Goal: Transaction & Acquisition: Book appointment/travel/reservation

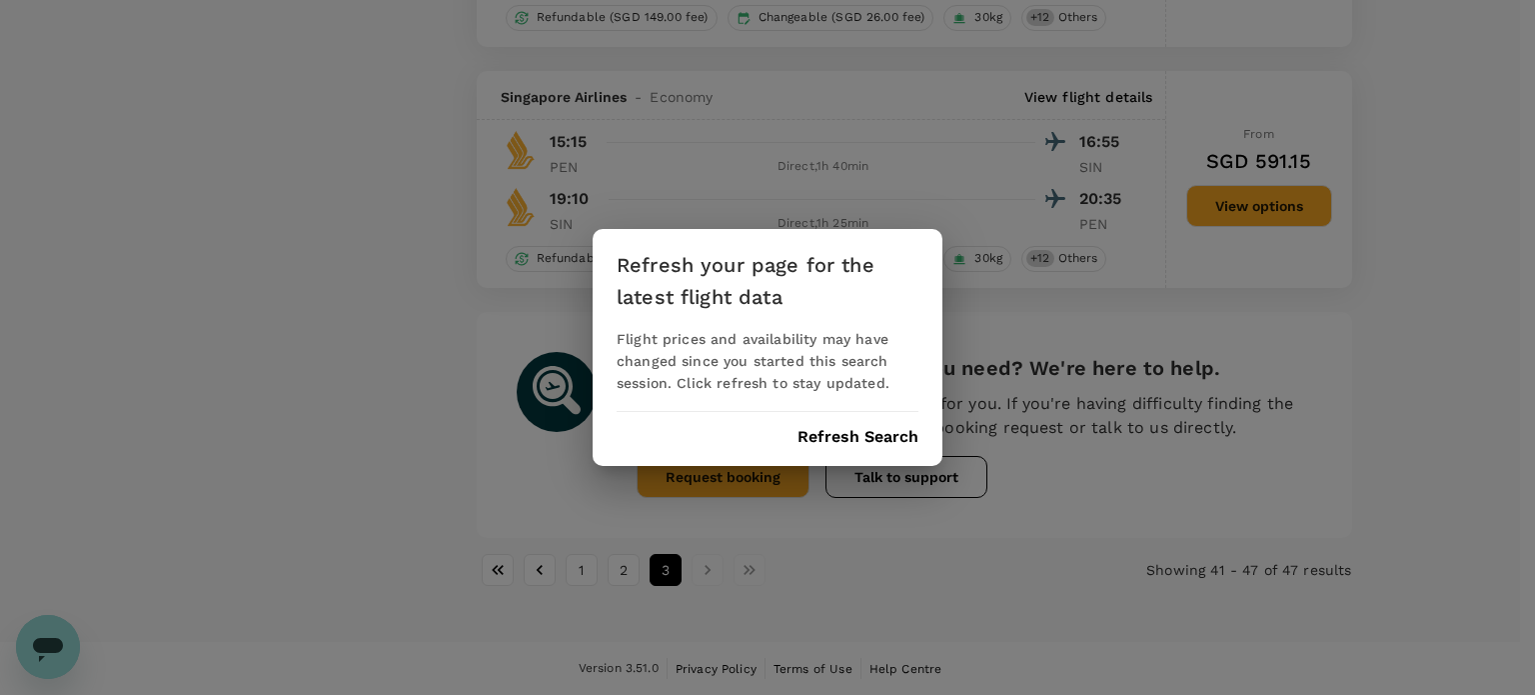
click at [847, 443] on button "Refresh Search" at bounding box center [858, 437] width 121 height 18
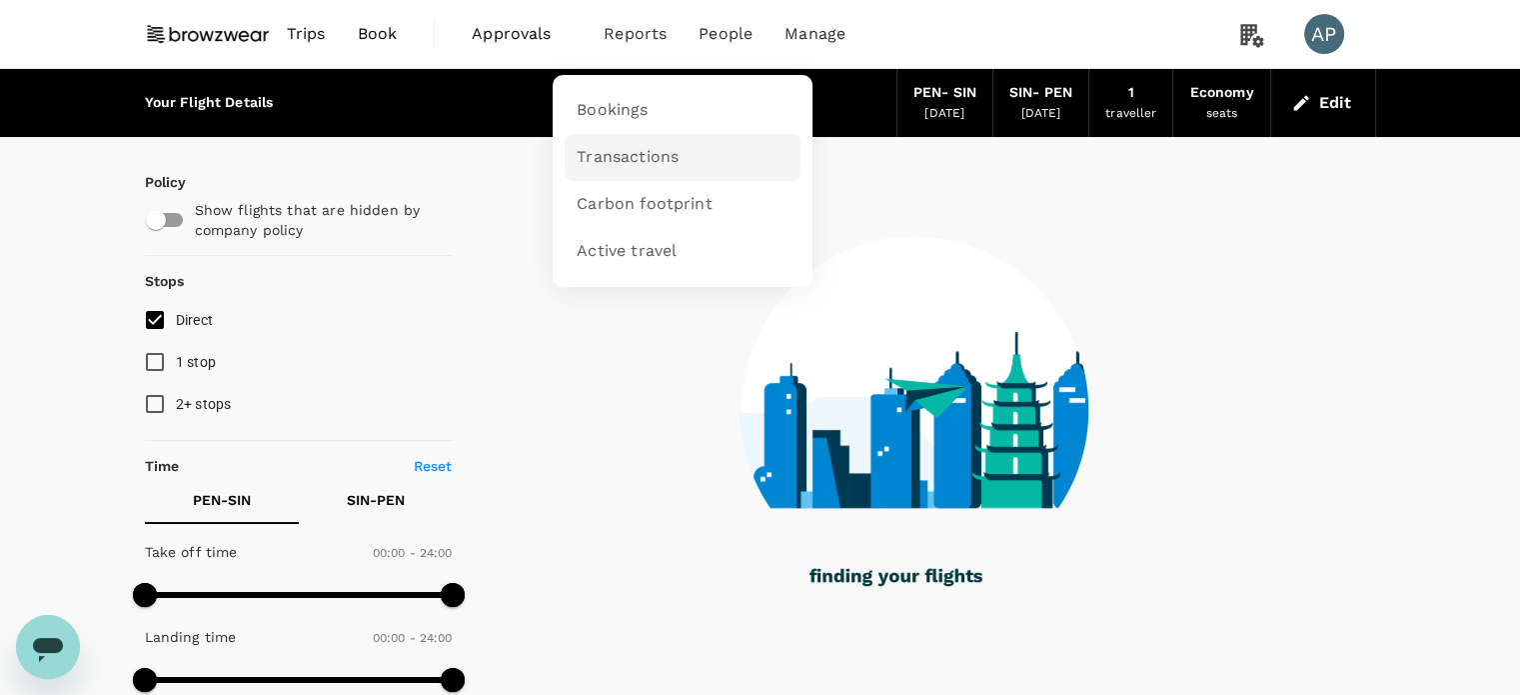
click at [641, 162] on span "Transactions" at bounding box center [628, 157] width 102 height 23
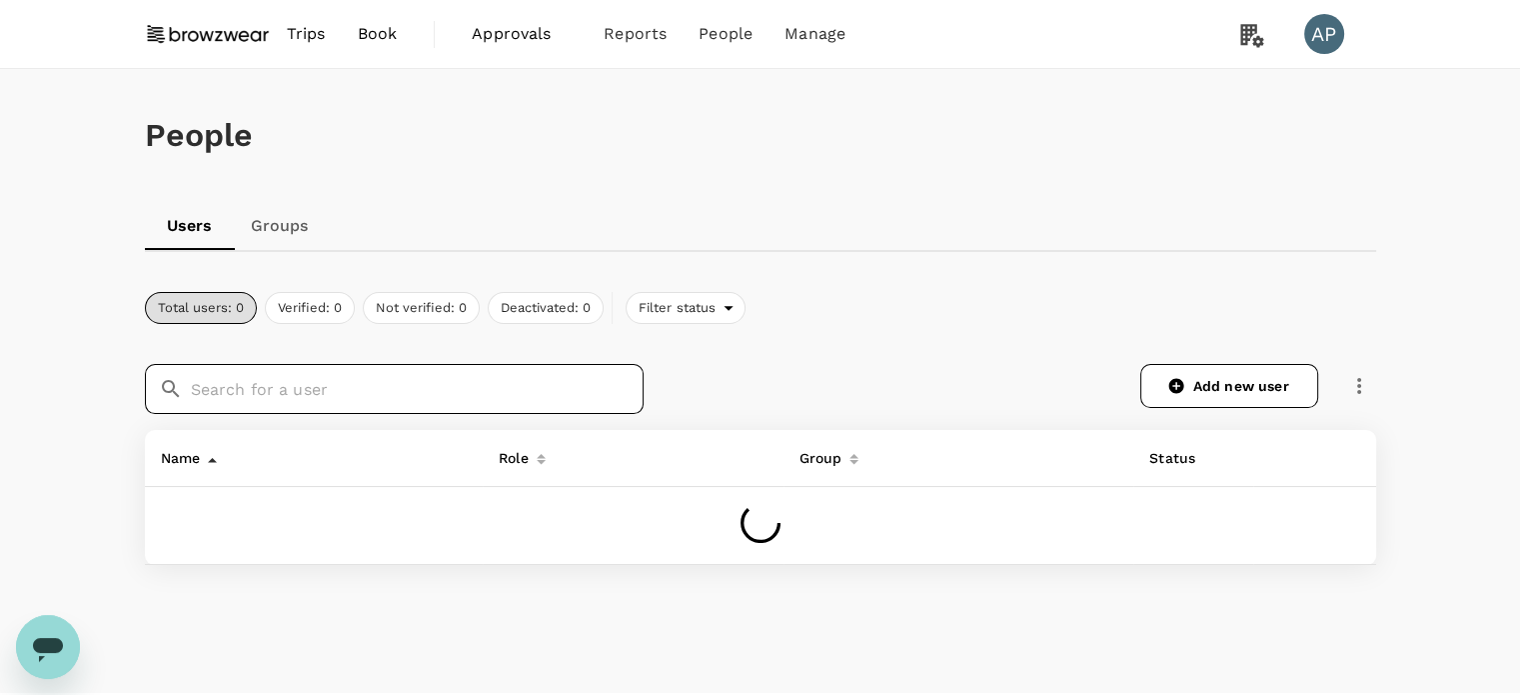
click at [461, 395] on input "text" at bounding box center [417, 389] width 453 height 50
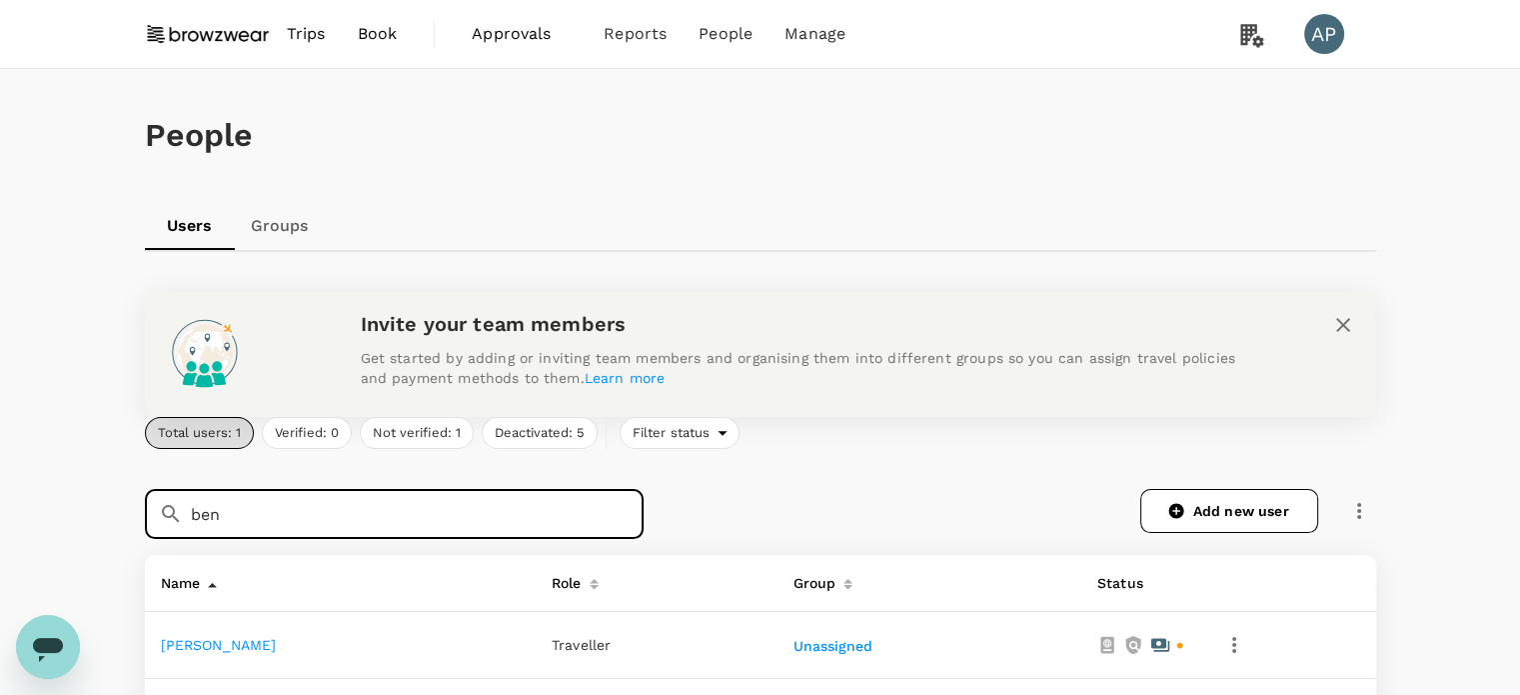
type input "ben"
click at [184, 643] on link "[PERSON_NAME]" at bounding box center [219, 645] width 116 height 16
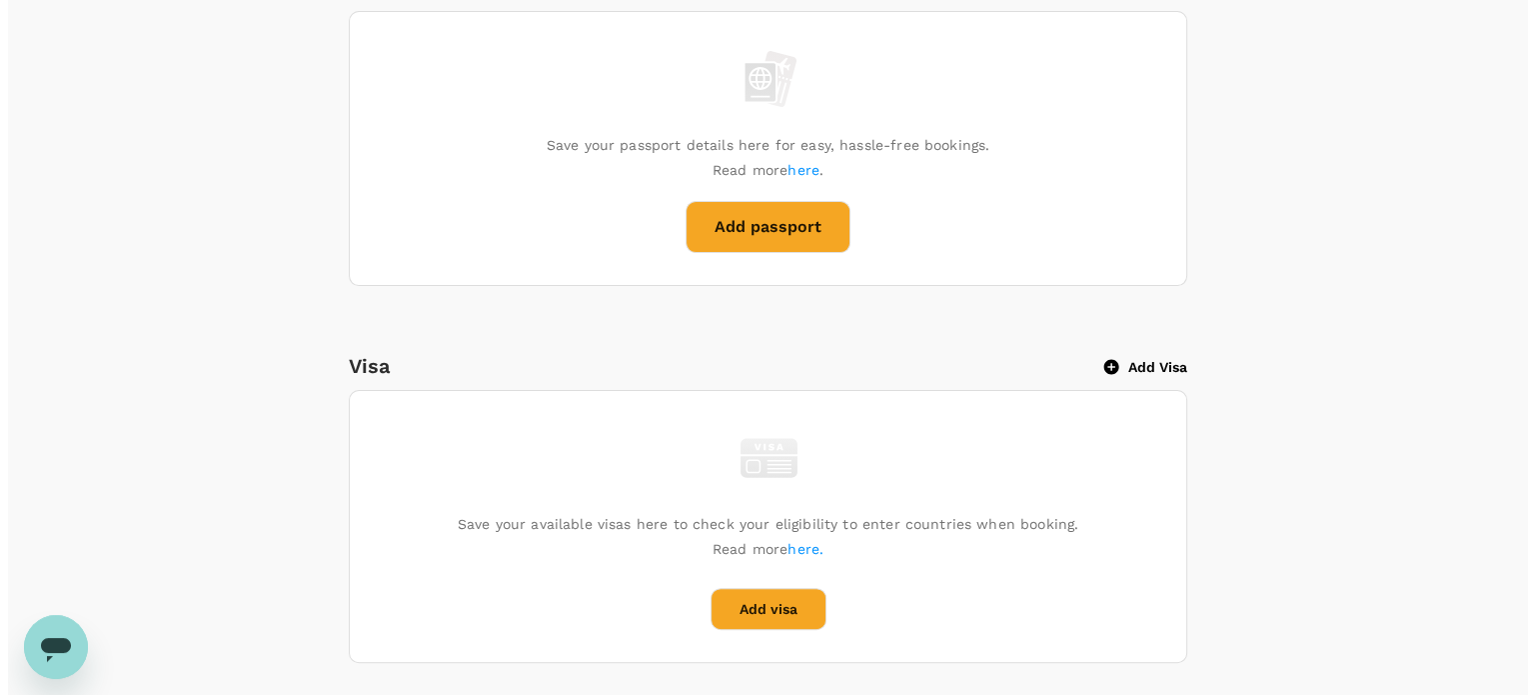
scroll to position [500, 0]
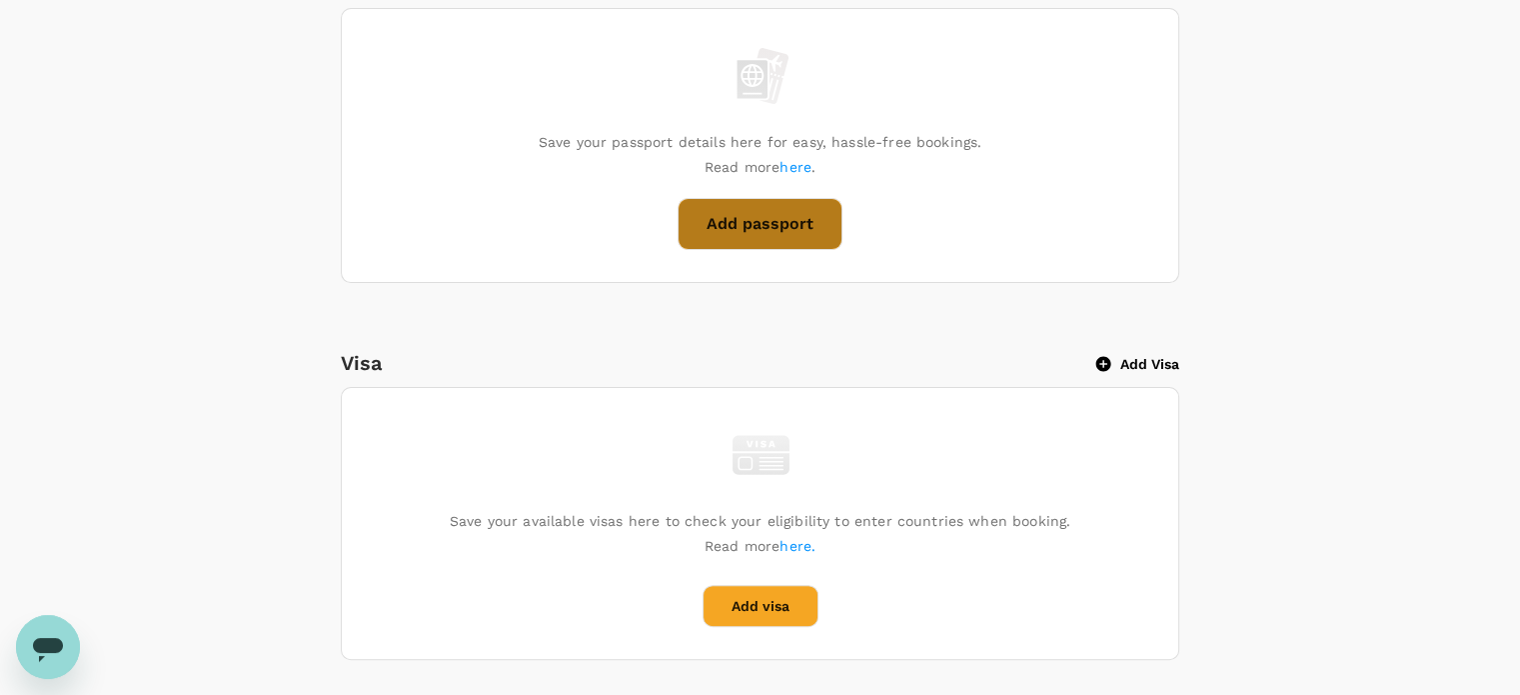
click at [776, 238] on button "Add passport" at bounding box center [760, 224] width 165 height 52
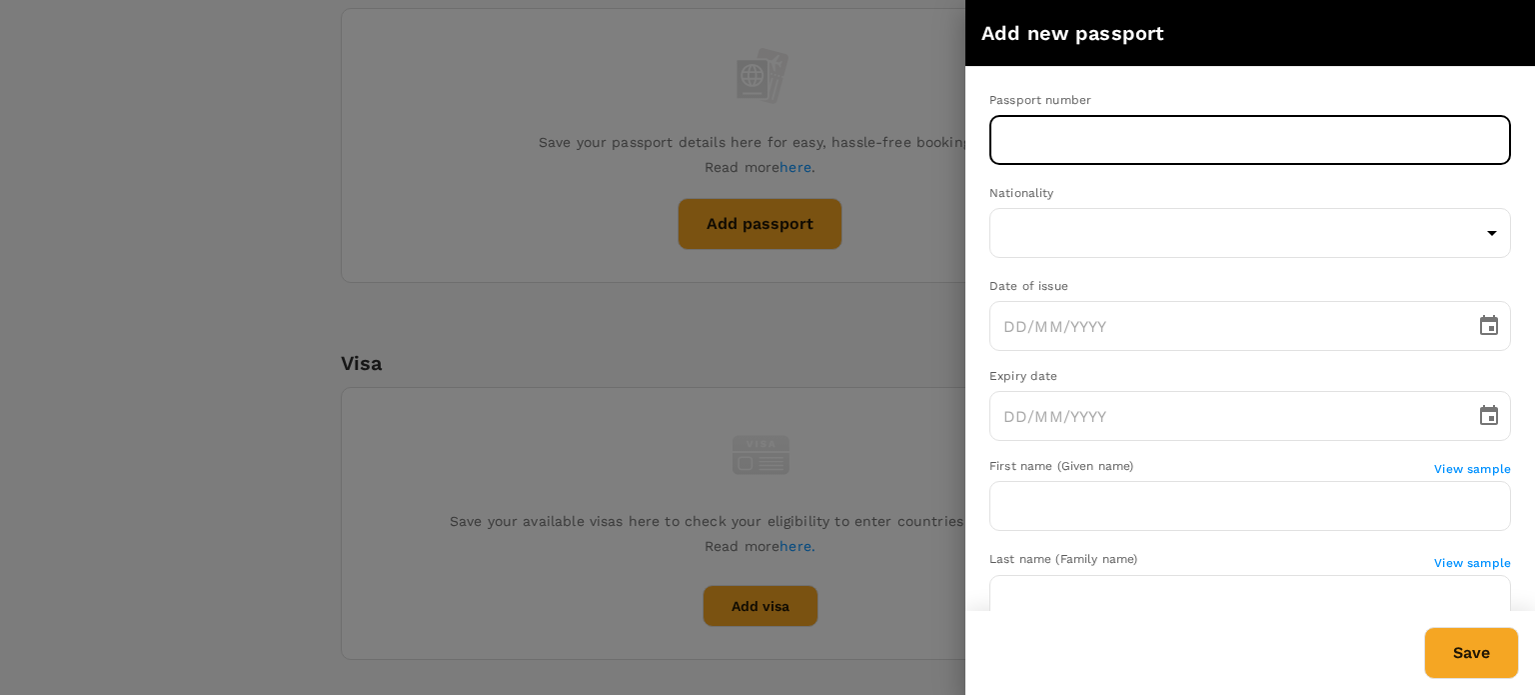
click at [1070, 148] on input "text" at bounding box center [1251, 140] width 522 height 50
type input "A57144193"
click at [1140, 223] on body "Trips Book Approvals 0 Reports People Manage AP Back to users Last edit was on …" at bounding box center [767, 385] width 1535 height 1771
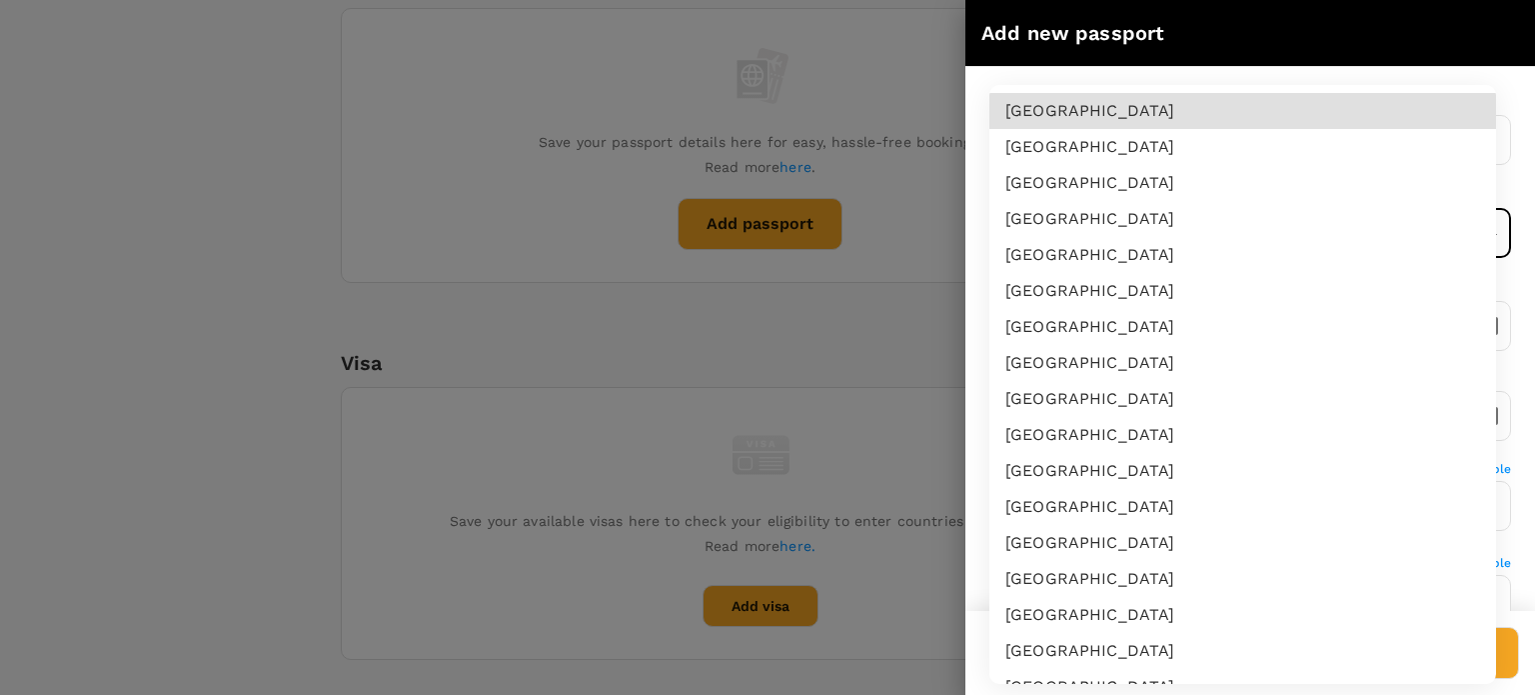
scroll to position [3468, 0]
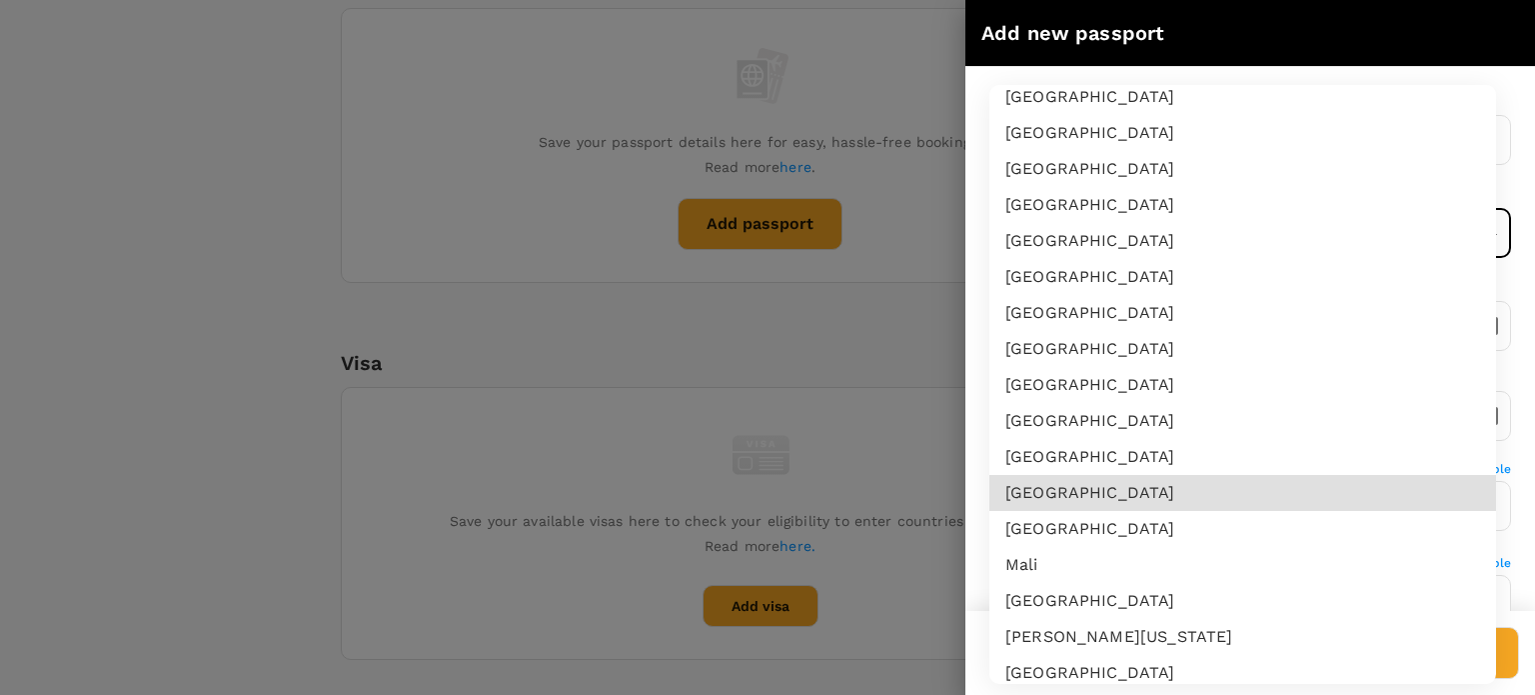
type input "MY"
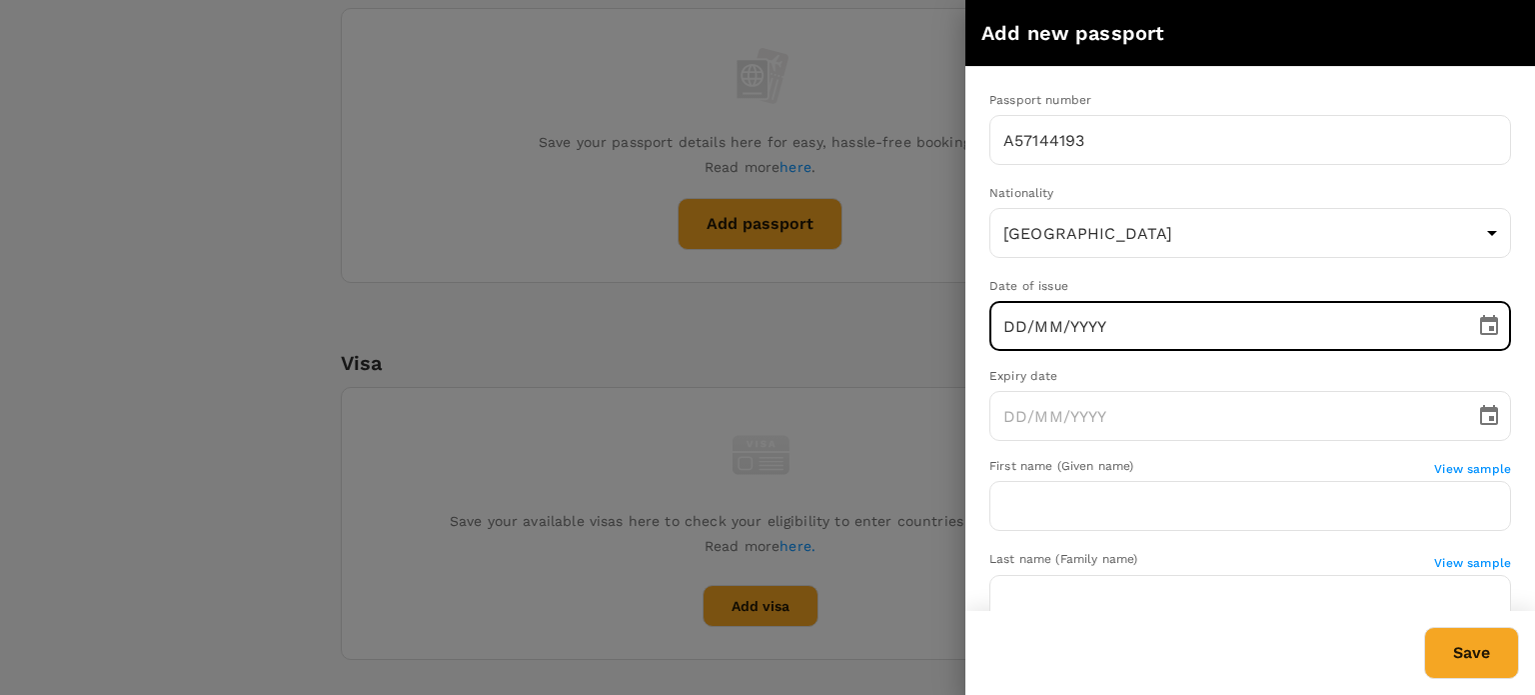
click at [1079, 335] on input "DD/MM/YYYY" at bounding box center [1226, 326] width 472 height 50
type input "[DATE]"
click at [1024, 435] on input "DD/MM/YYYY" at bounding box center [1226, 416] width 472 height 50
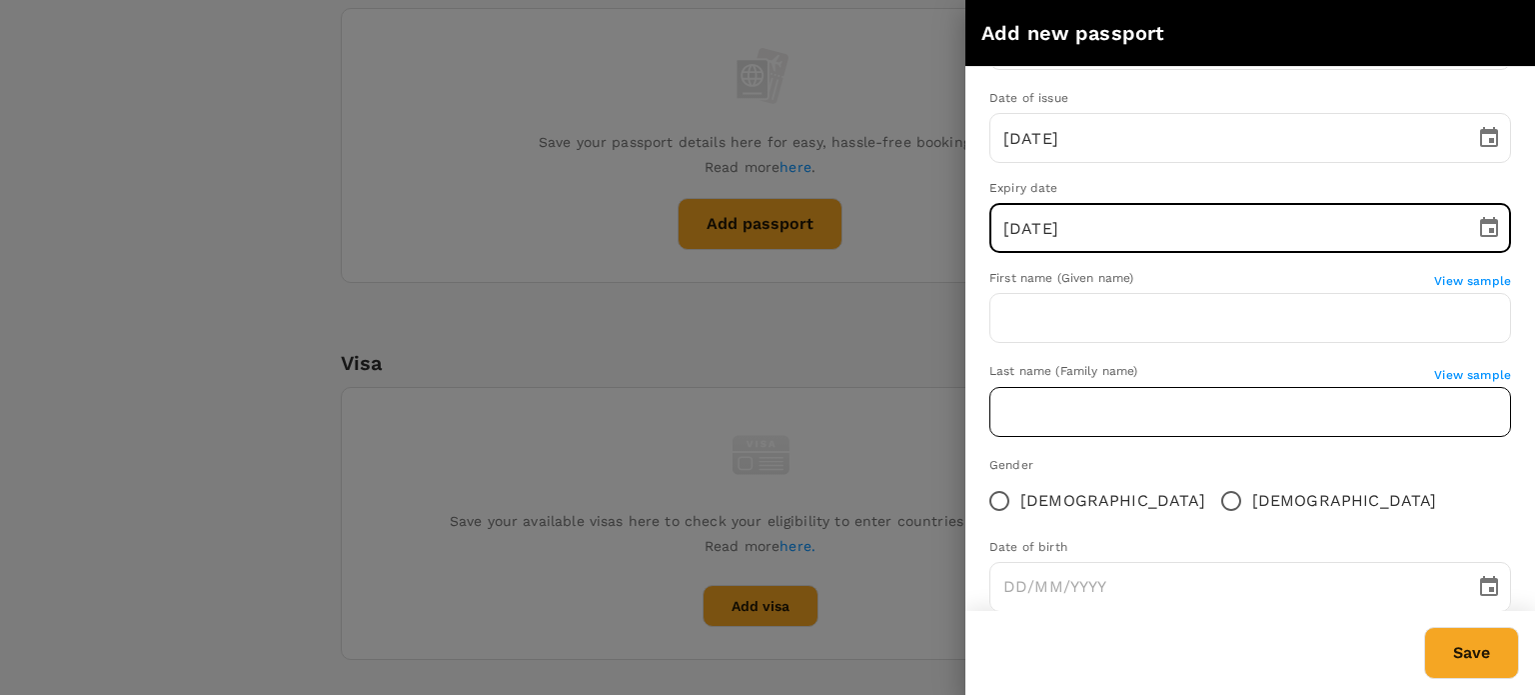
scroll to position [200, 0]
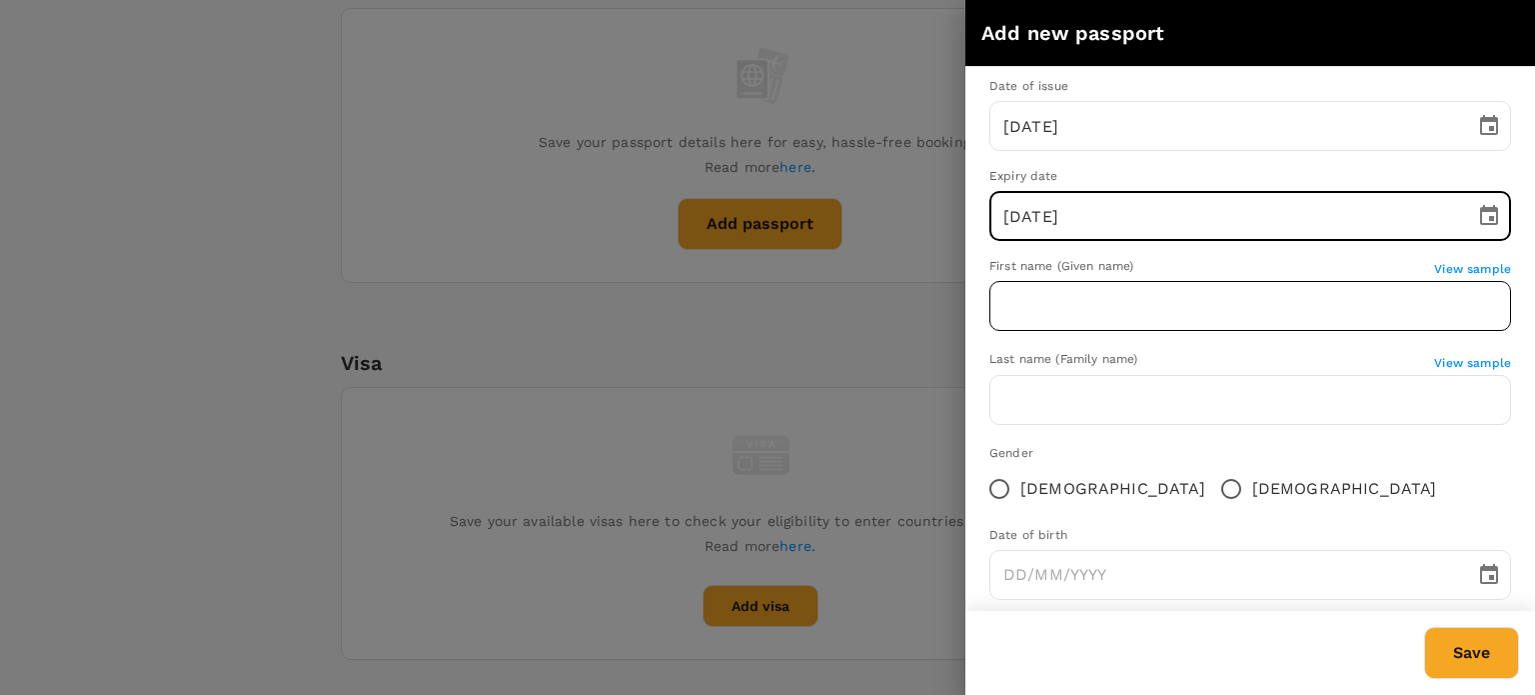
type input "[DATE]"
click at [1199, 291] on input "text" at bounding box center [1251, 306] width 522 height 50
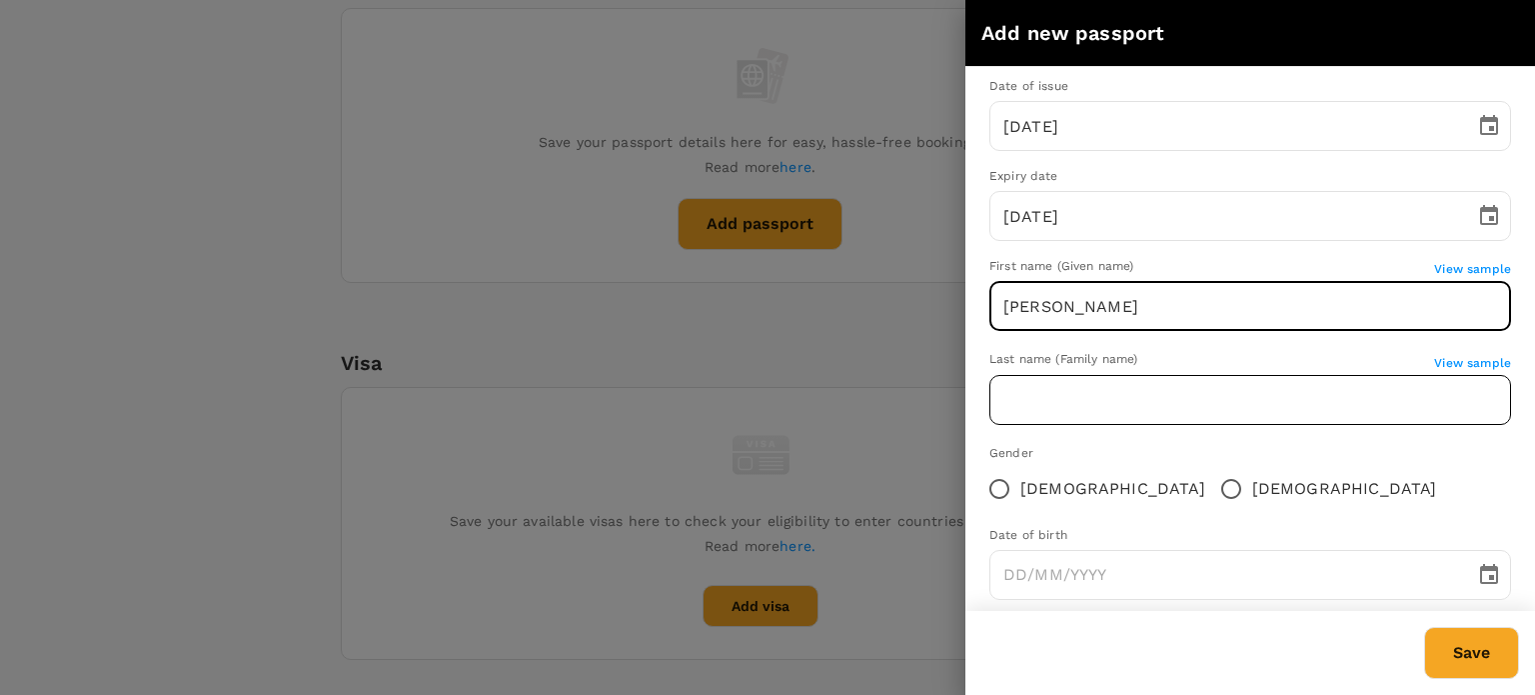
type input "[PERSON_NAME]"
click at [1071, 395] on input "text" at bounding box center [1251, 400] width 522 height 50
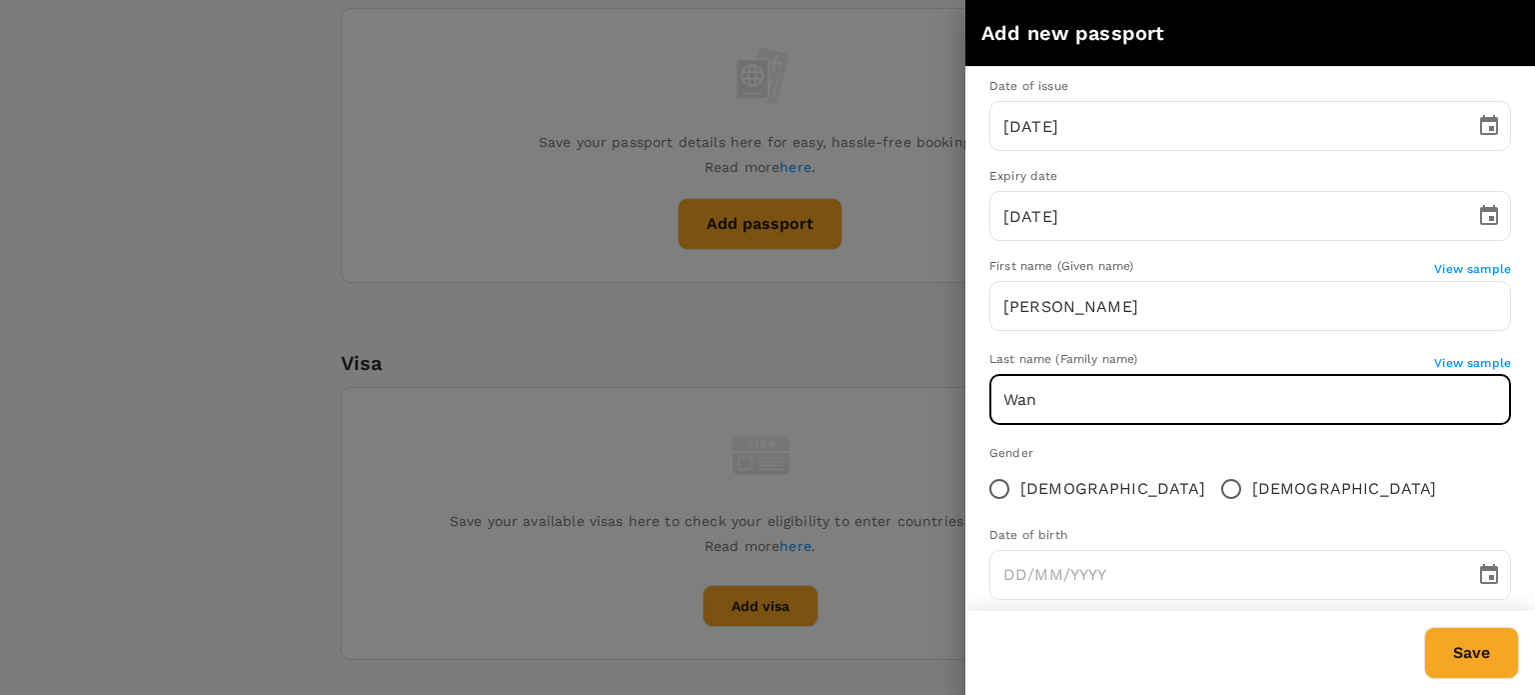
type input "Wan"
click at [1210, 494] on input "[DEMOGRAPHIC_DATA]" at bounding box center [1231, 489] width 42 height 42
radio input "true"
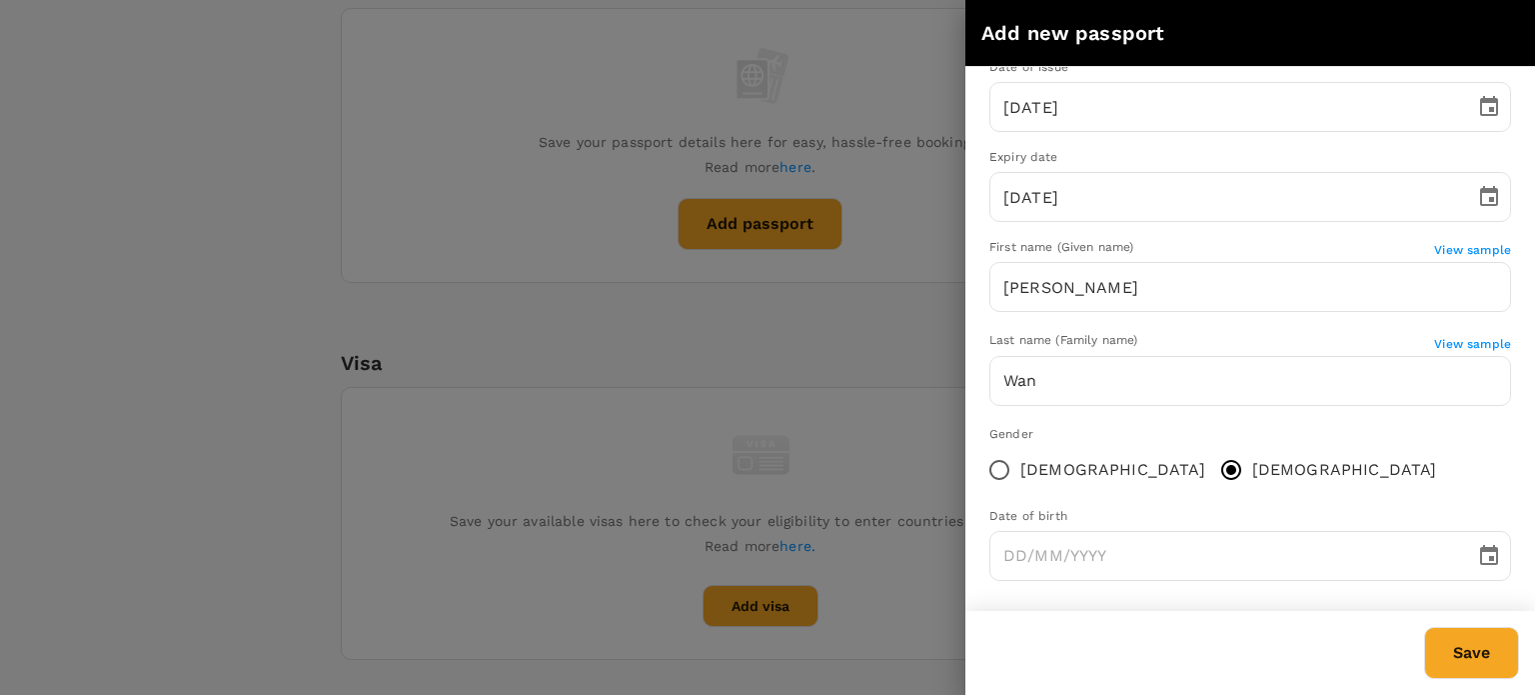
scroll to position [228, 0]
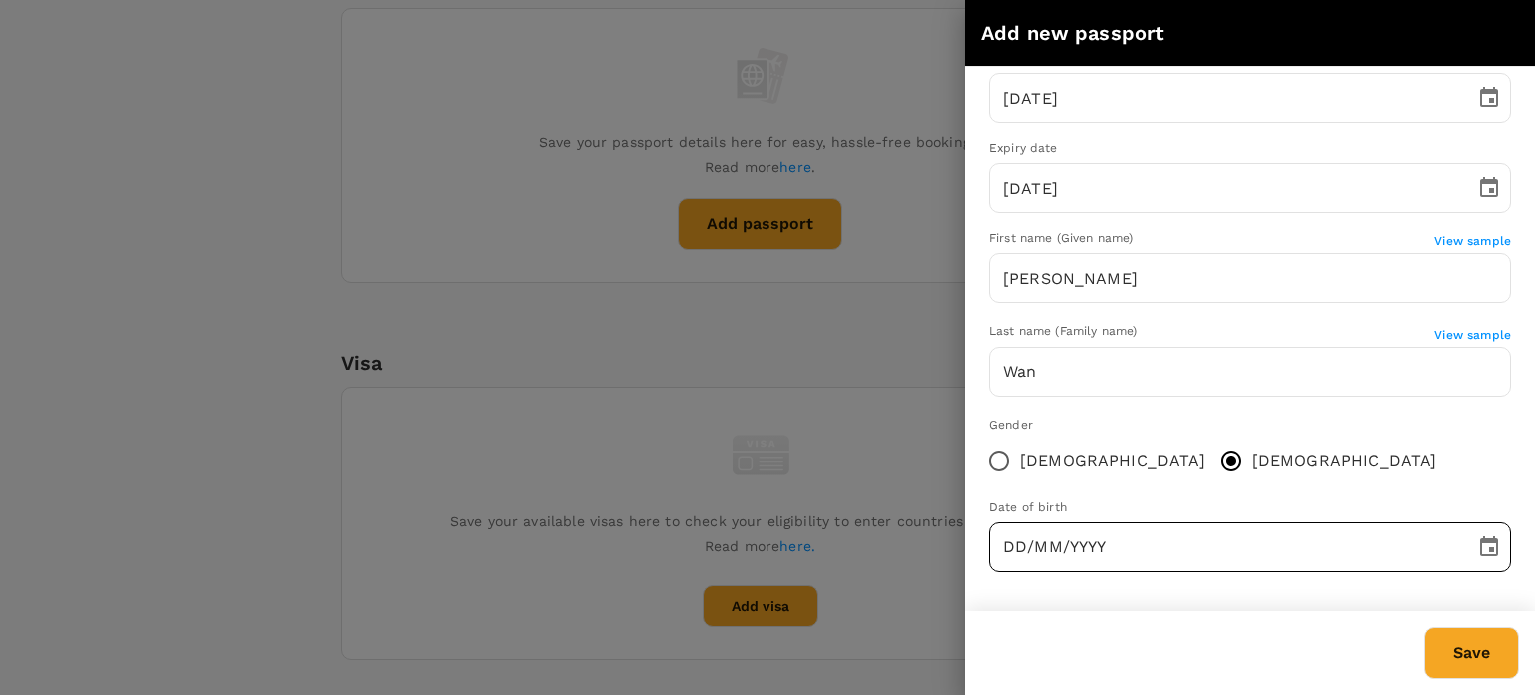
click at [1107, 564] on input "DD/MM/YYYY" at bounding box center [1226, 547] width 472 height 50
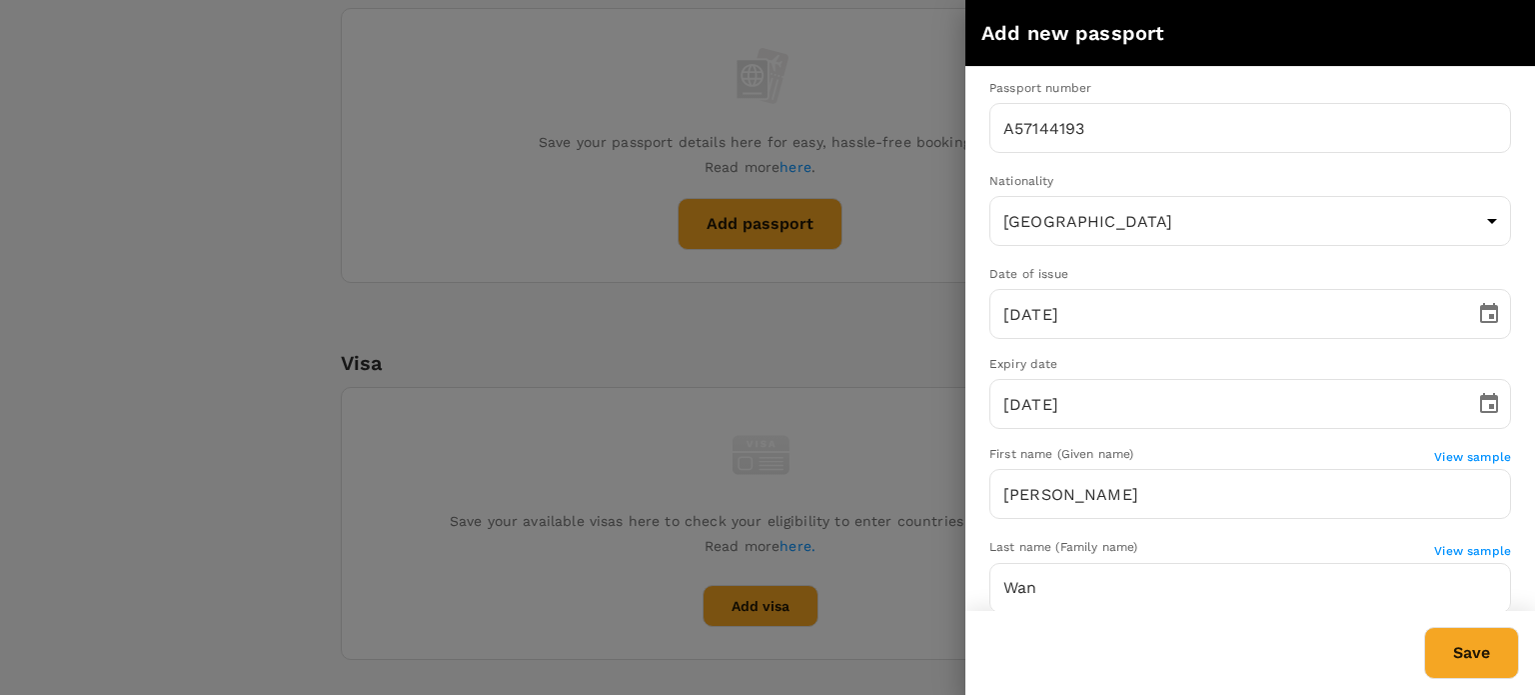
scroll to position [0, 0]
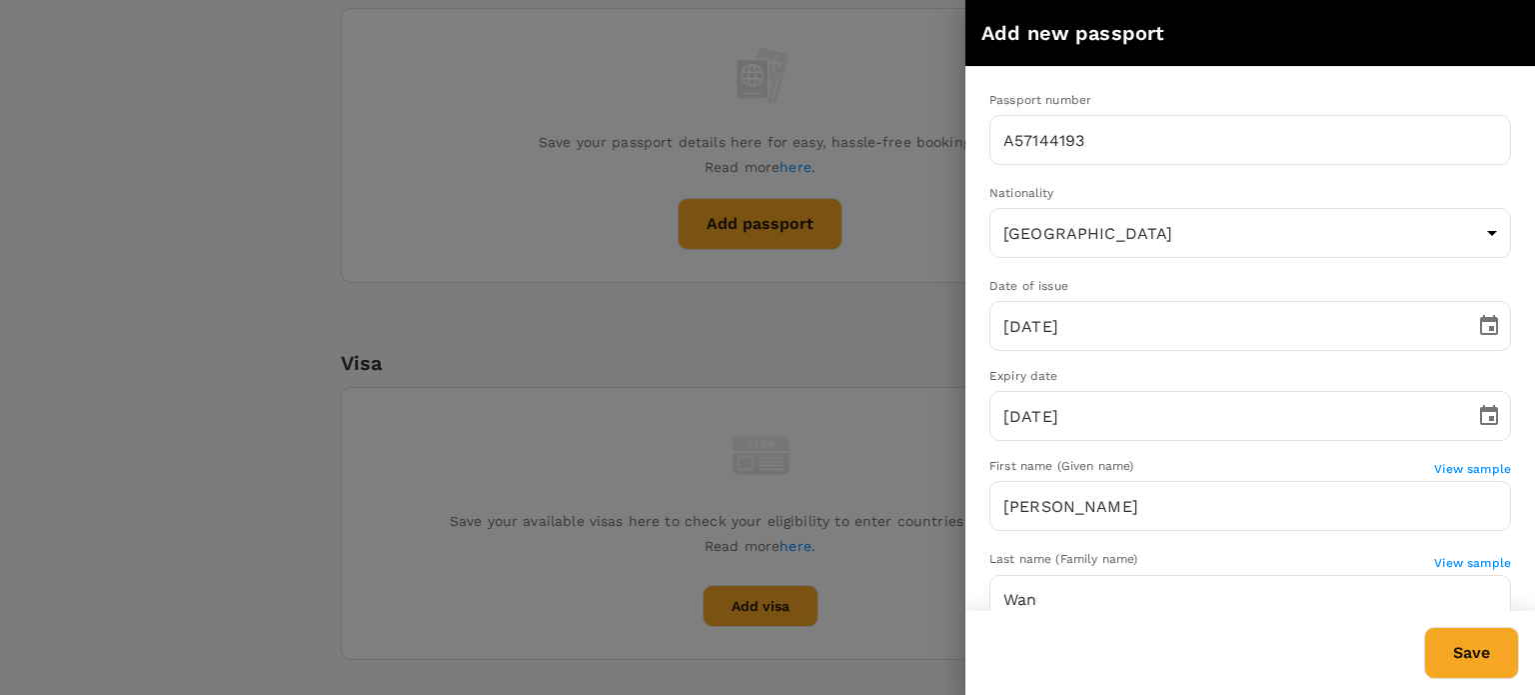
type input "[DATE]"
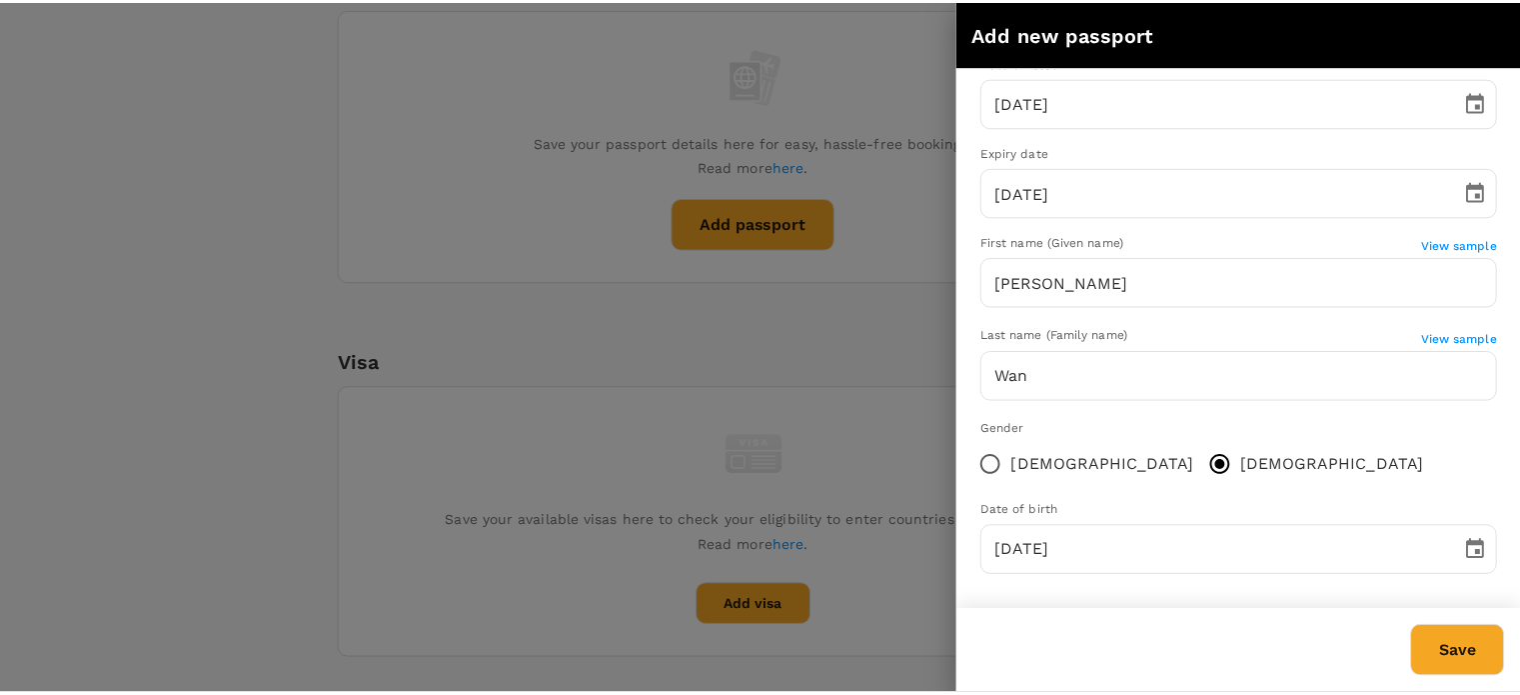
scroll to position [228, 0]
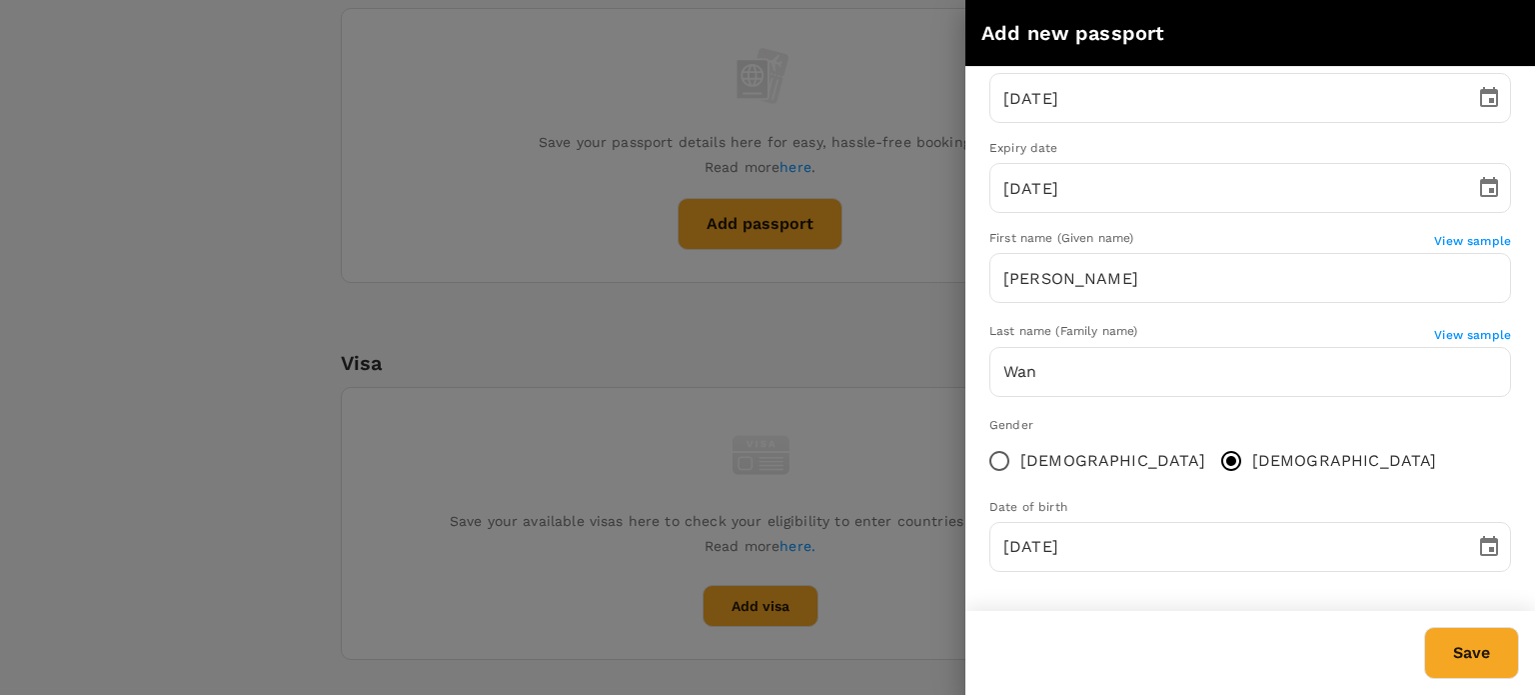
click at [1319, 461] on div "Gender [DEMOGRAPHIC_DATA] [DEMOGRAPHIC_DATA]" at bounding box center [1251, 449] width 522 height 66
click at [1484, 659] on button "Save" at bounding box center [1471, 653] width 95 height 52
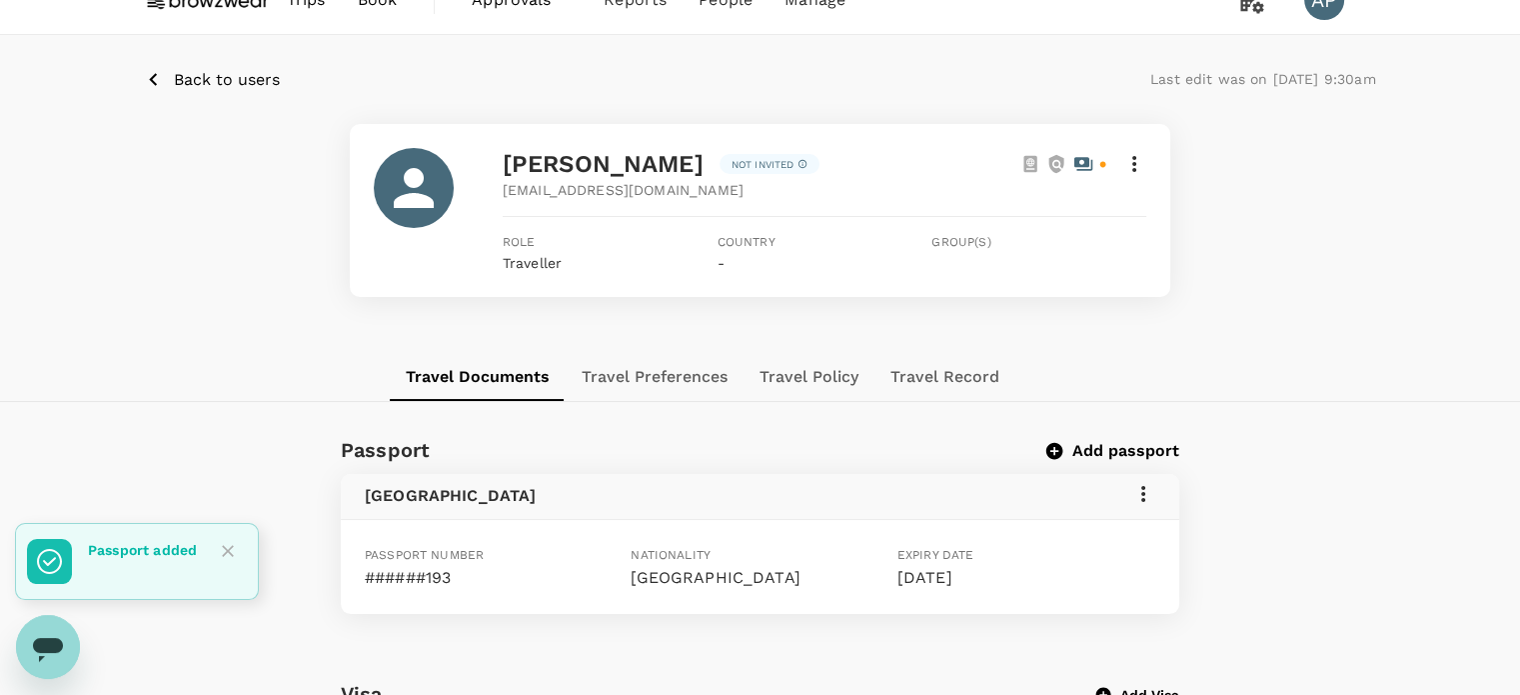
scroll to position [0, 0]
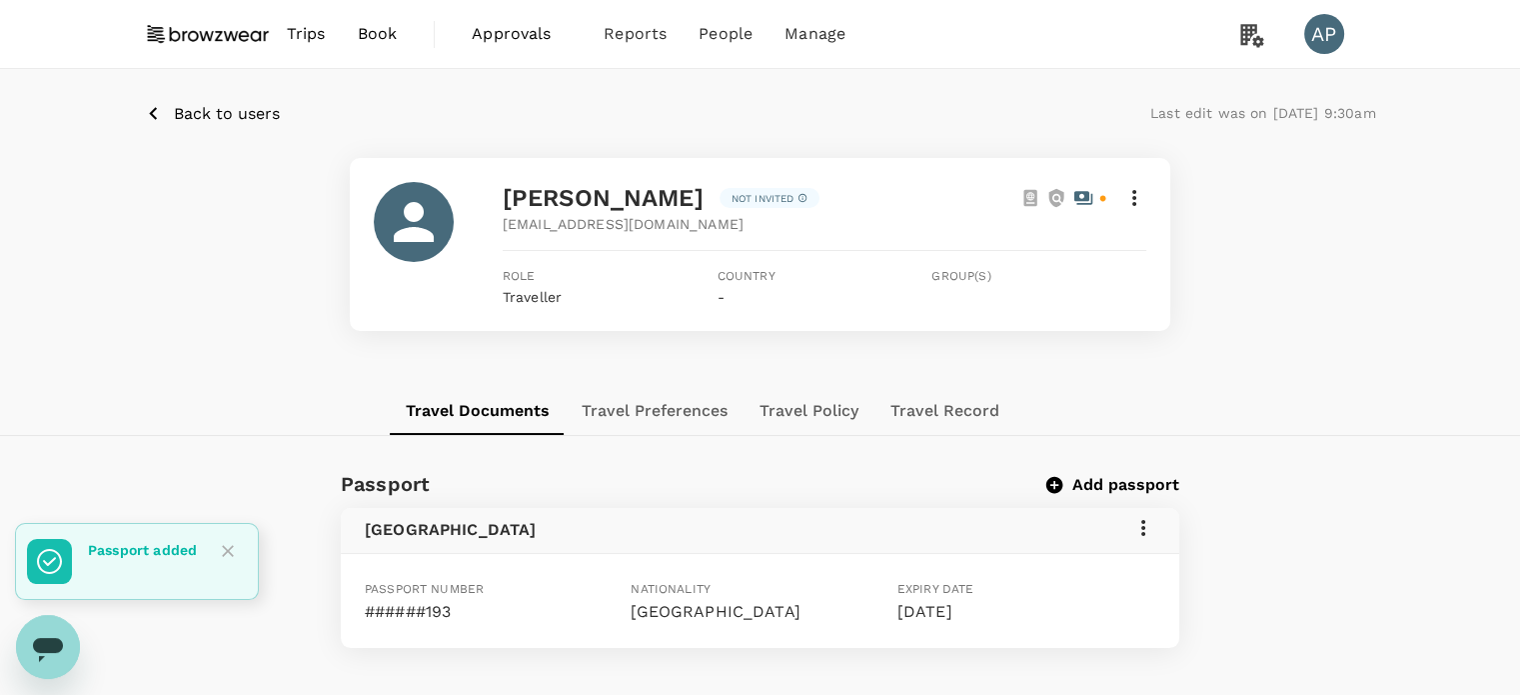
click at [666, 412] on button "Travel Preferences" at bounding box center [655, 411] width 178 height 48
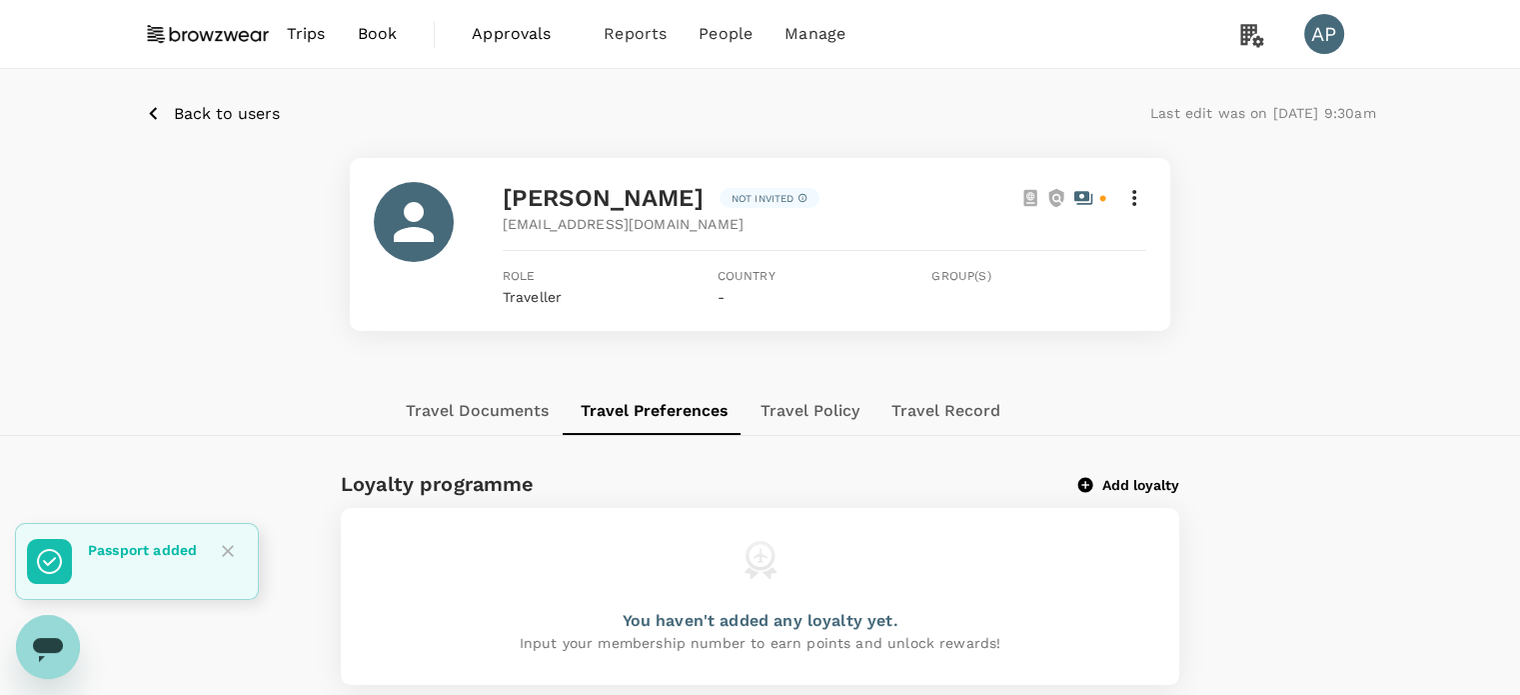
click at [850, 408] on button "Travel Policy" at bounding box center [810, 411] width 131 height 48
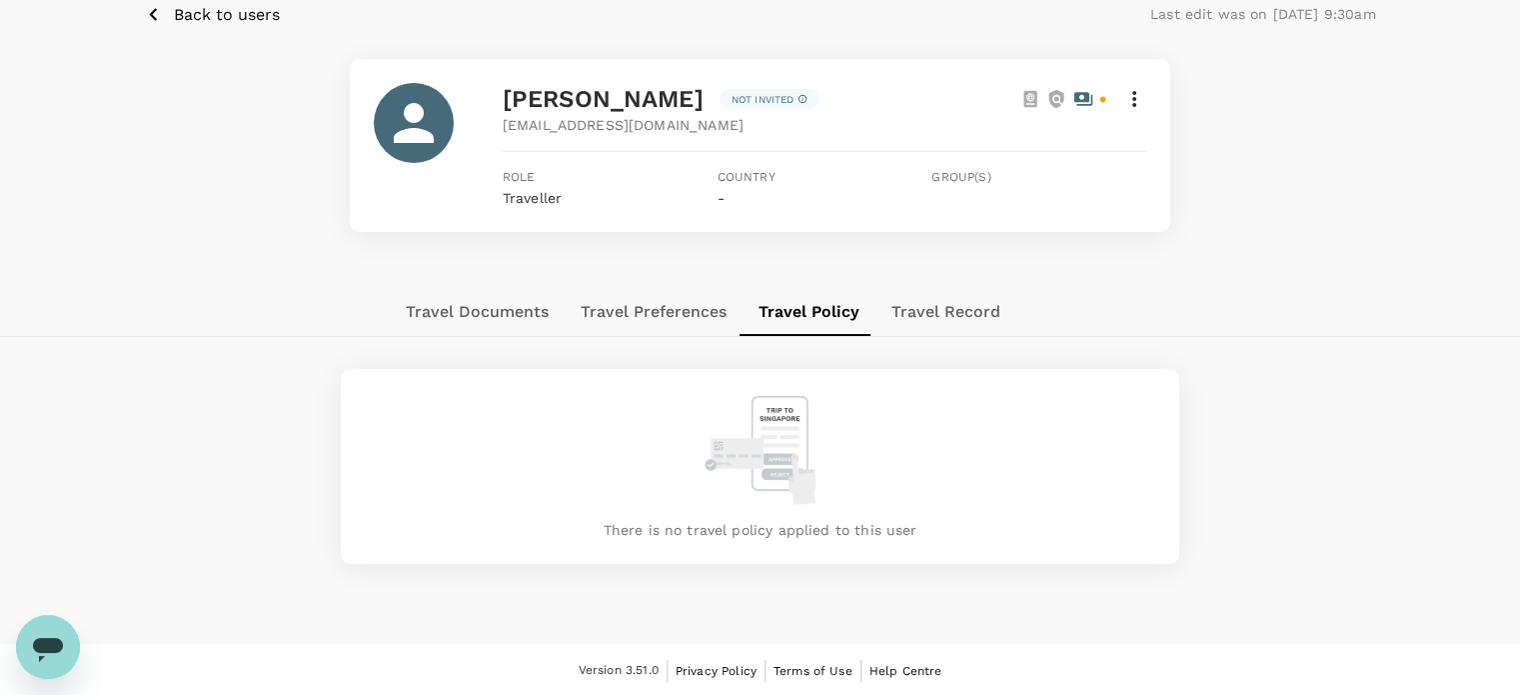
scroll to position [100, 0]
click at [1135, 93] on icon at bounding box center [1134, 98] width 24 height 24
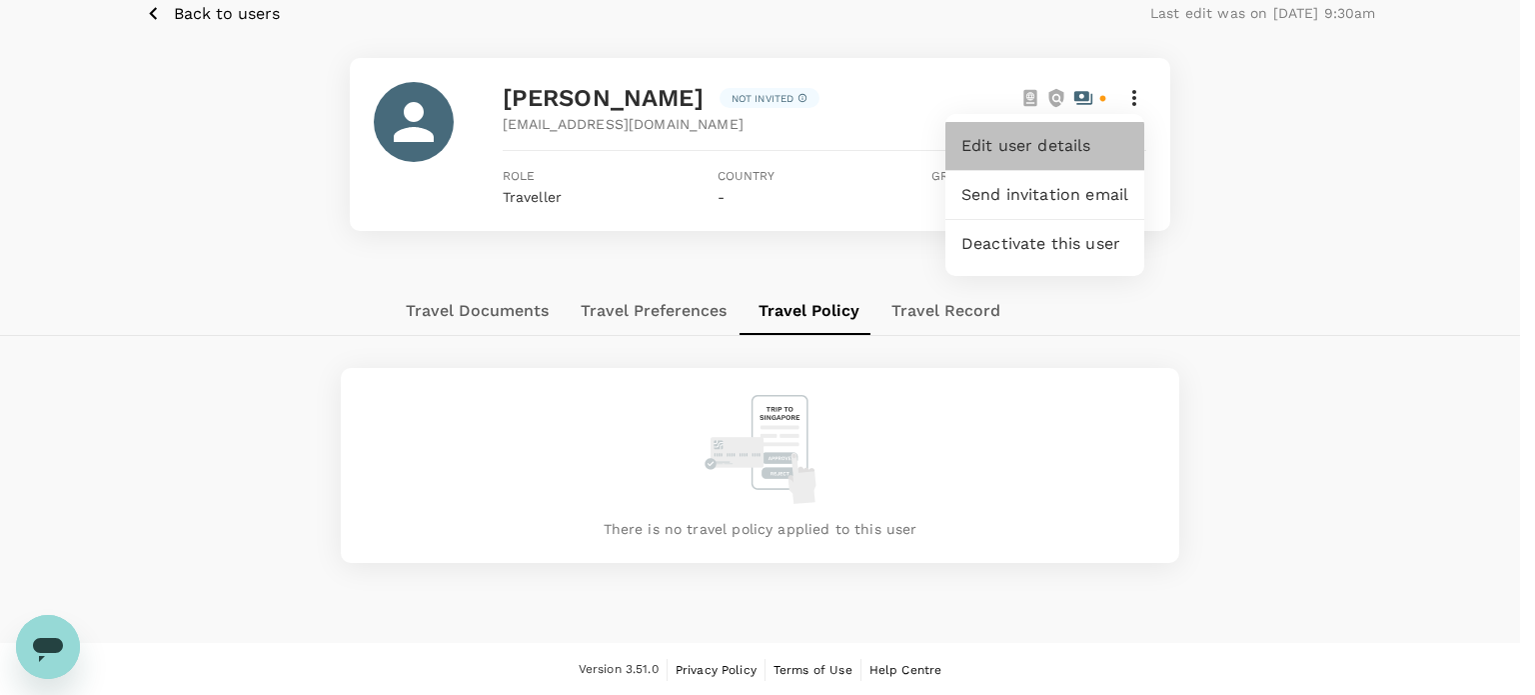
click at [1059, 150] on span "Edit user details" at bounding box center [1045, 146] width 167 height 24
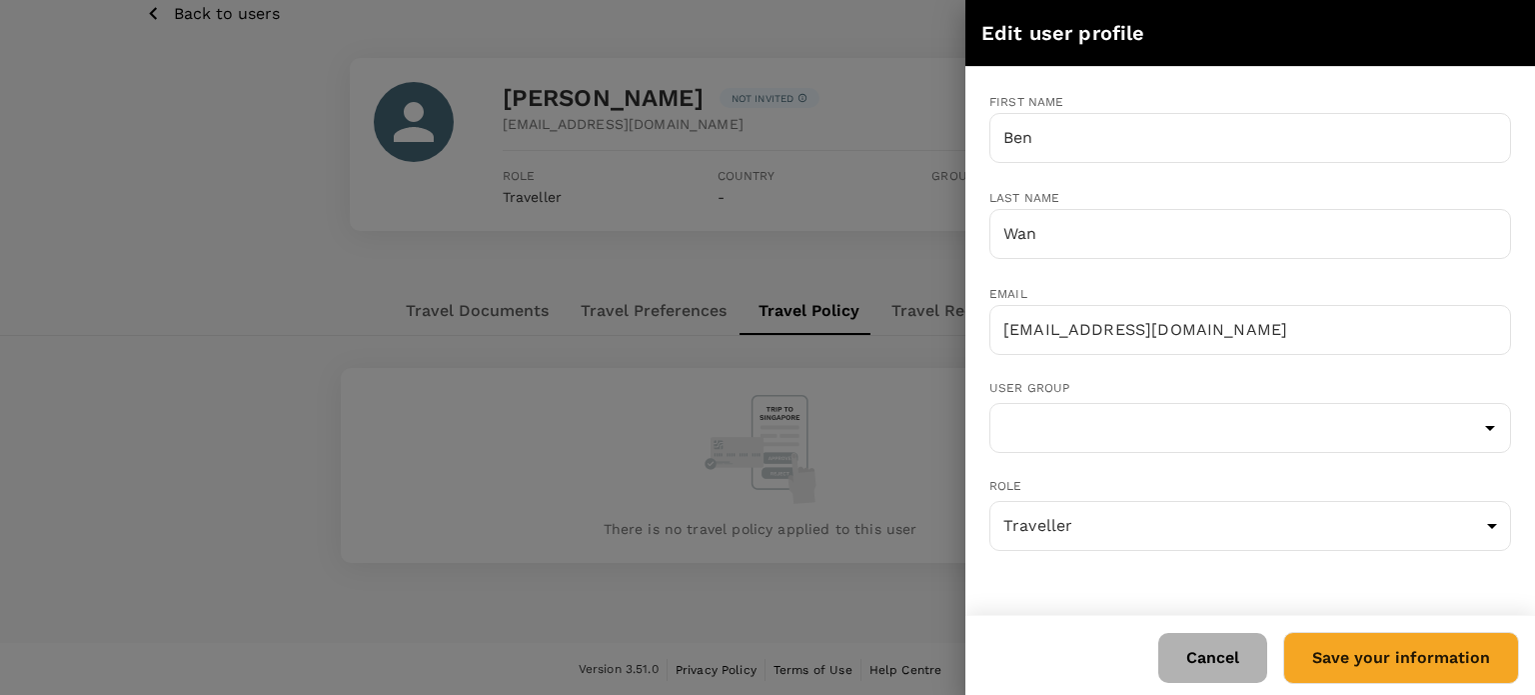
click at [1194, 661] on button "Cancel" at bounding box center [1212, 658] width 109 height 50
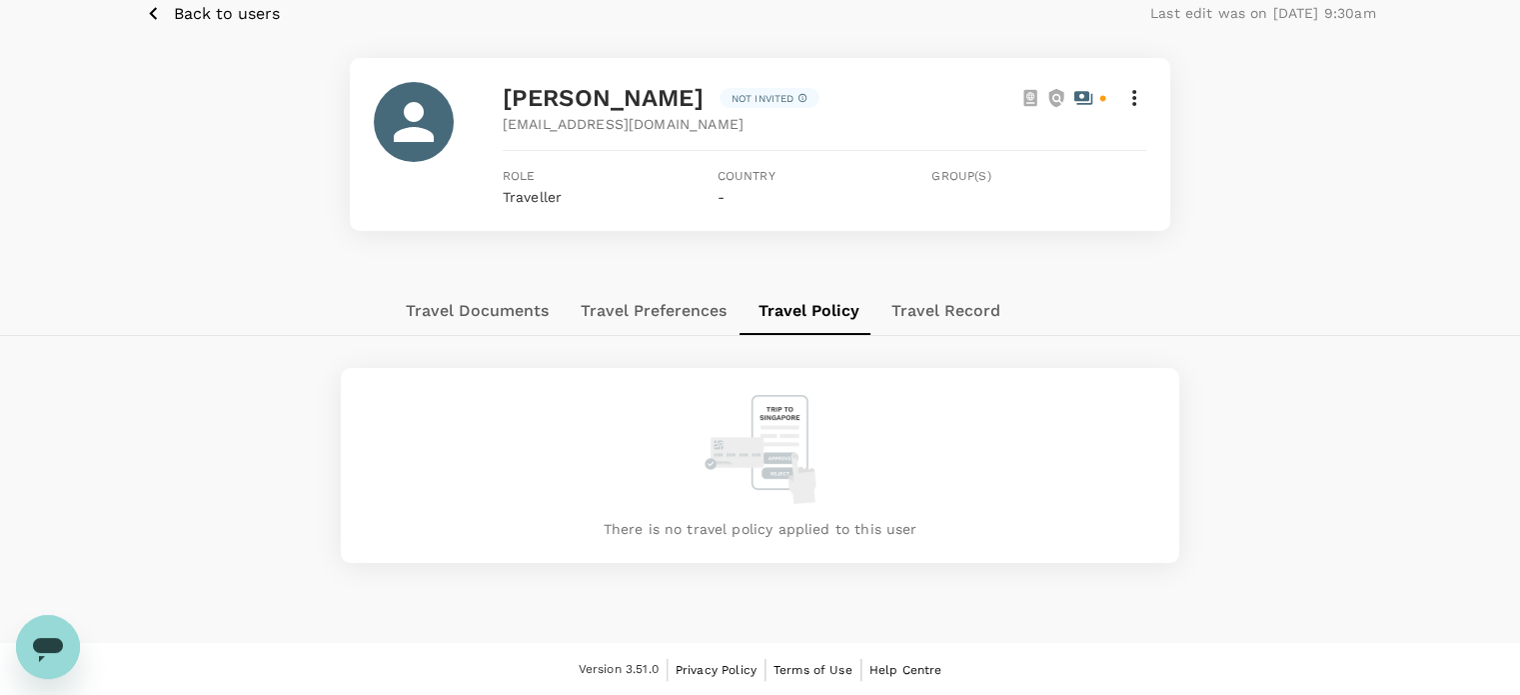
click at [175, 18] on p "Back to users" at bounding box center [227, 14] width 106 height 24
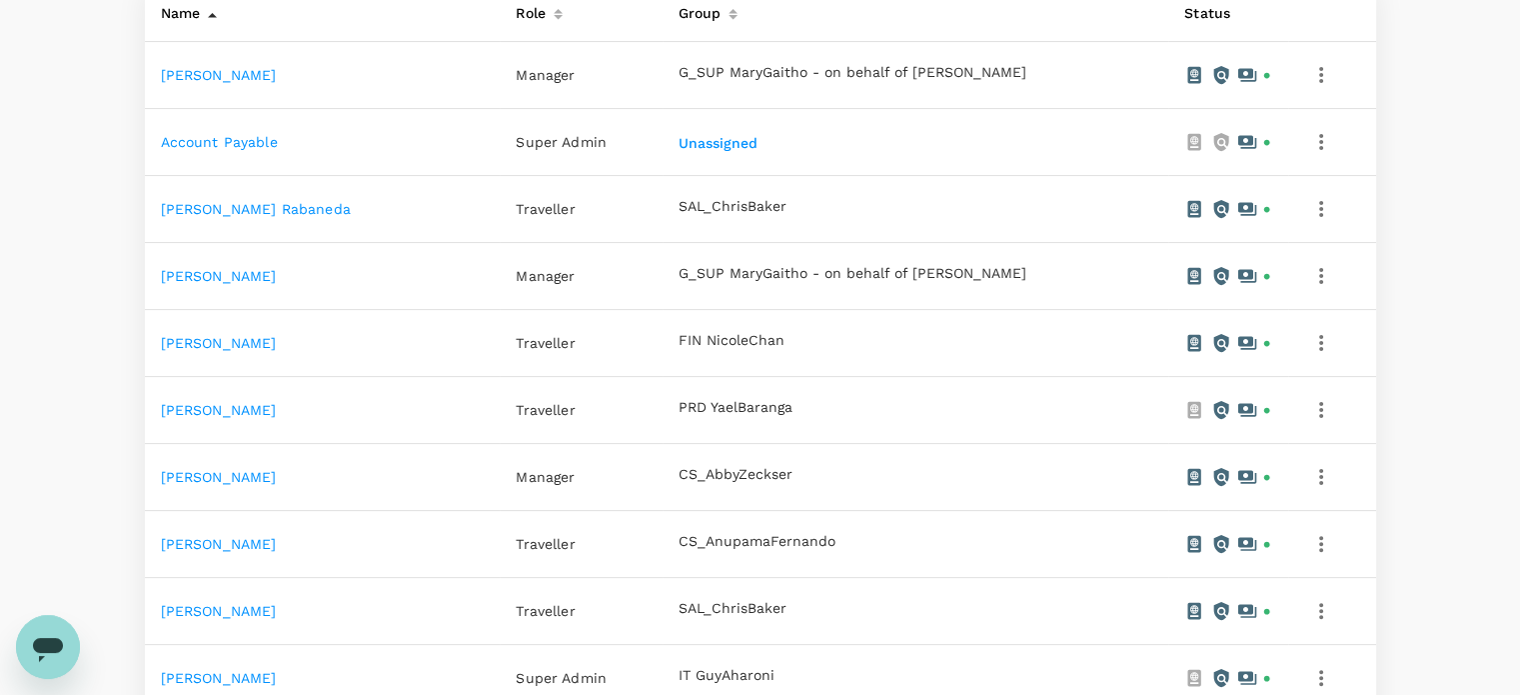
scroll to position [700, 0]
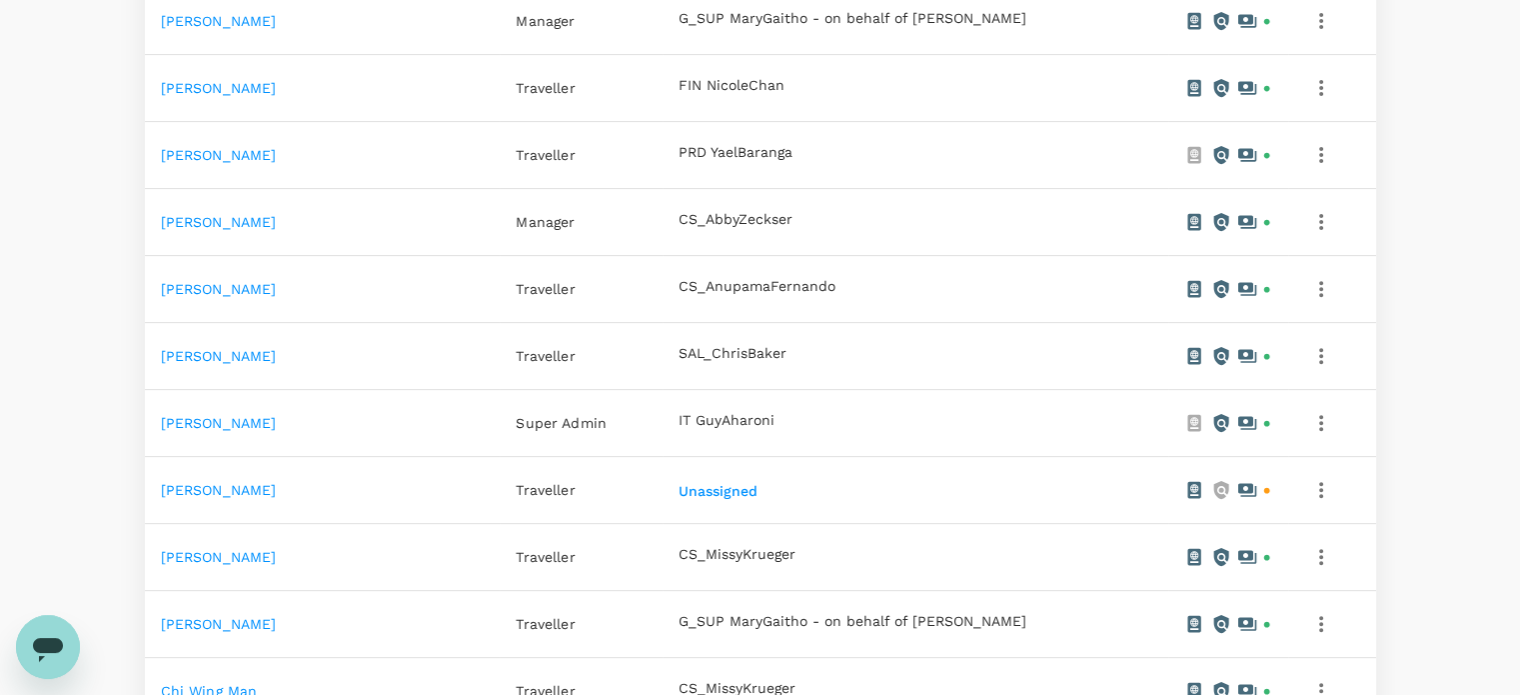
click at [186, 489] on link "[PERSON_NAME]" at bounding box center [219, 490] width 116 height 16
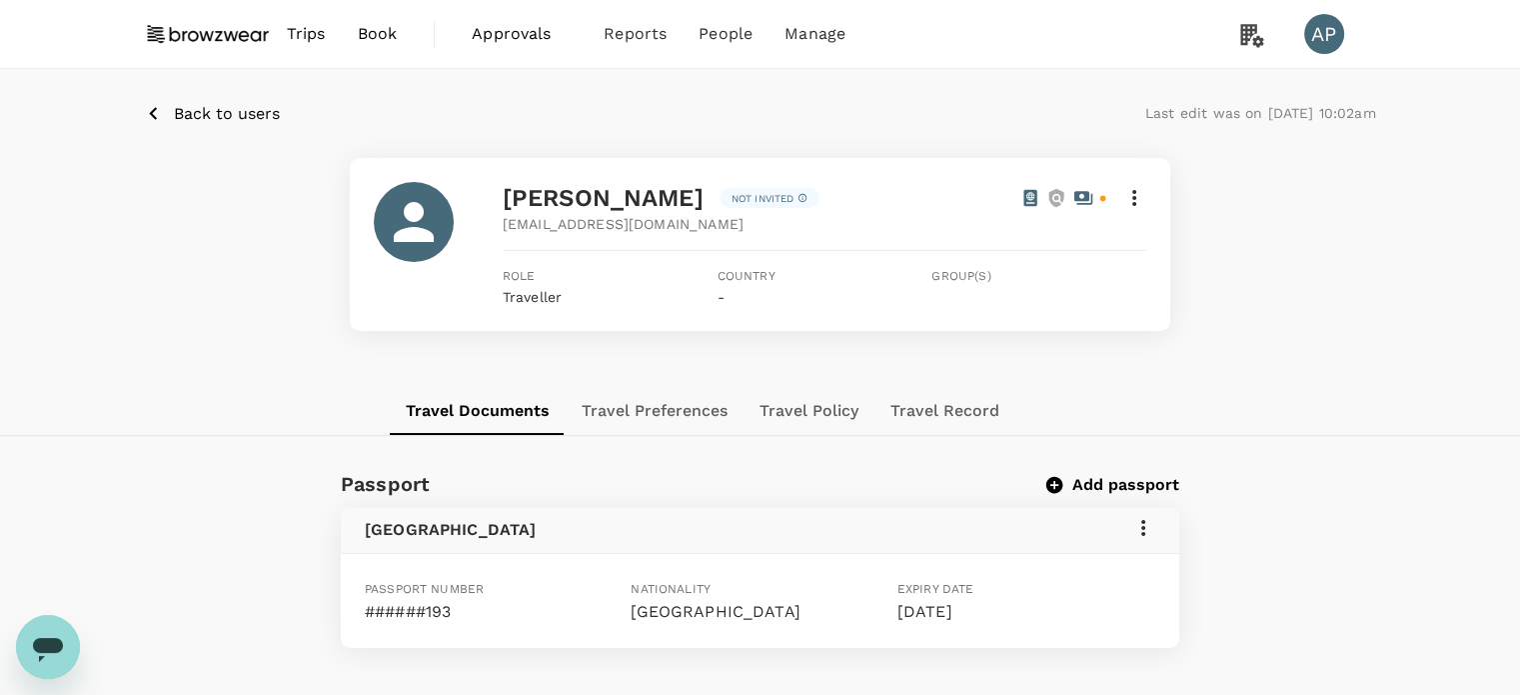
click at [183, 116] on p "Back to users" at bounding box center [227, 114] width 106 height 24
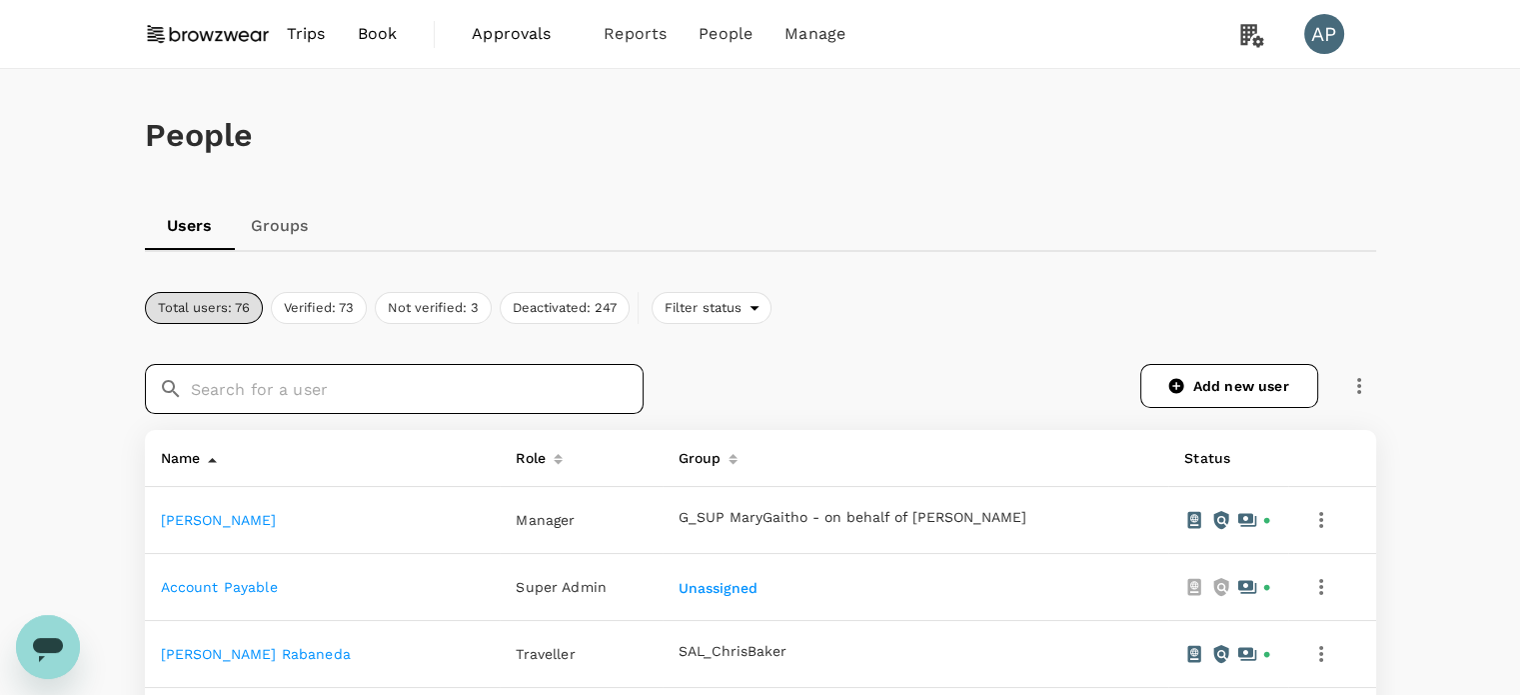
click at [393, 396] on input "text" at bounding box center [417, 389] width 453 height 50
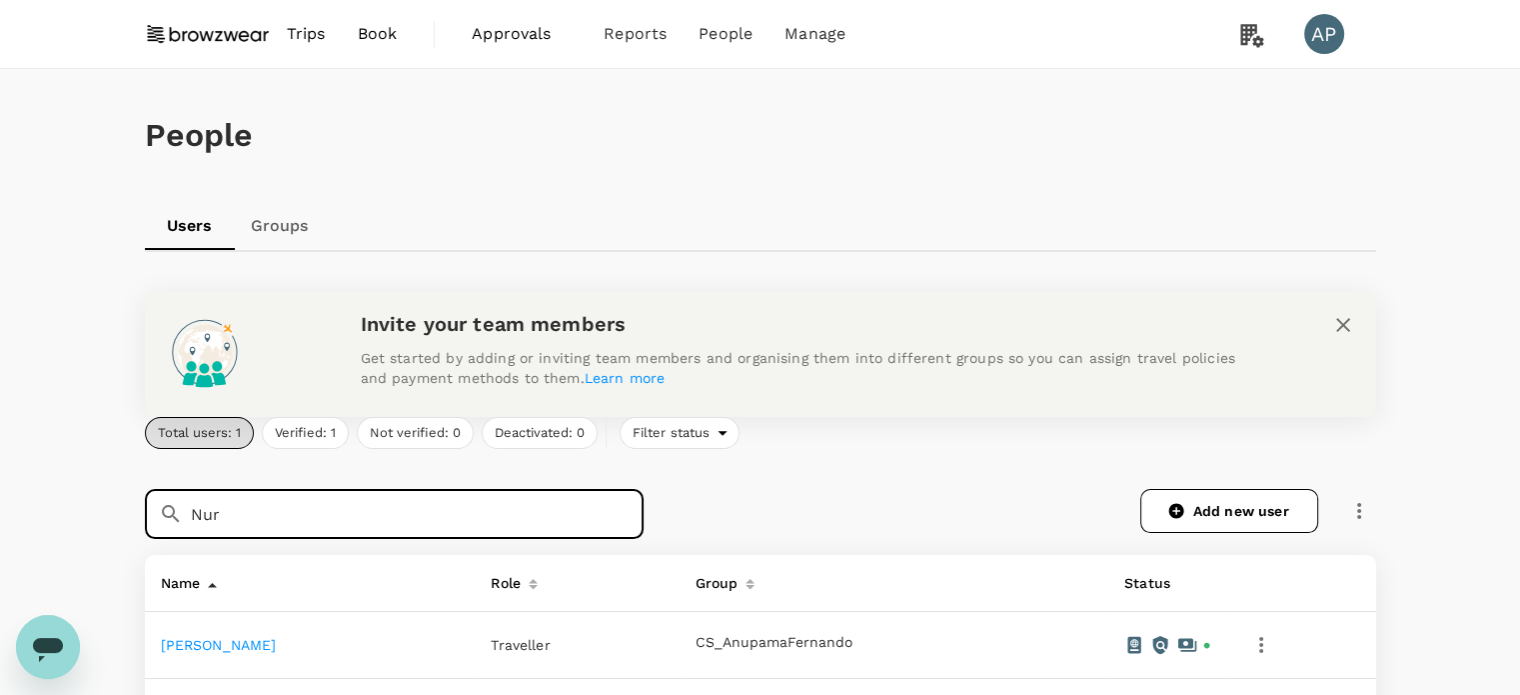
type input "Nur"
click at [268, 641] on link "[PERSON_NAME]" at bounding box center [219, 645] width 116 height 16
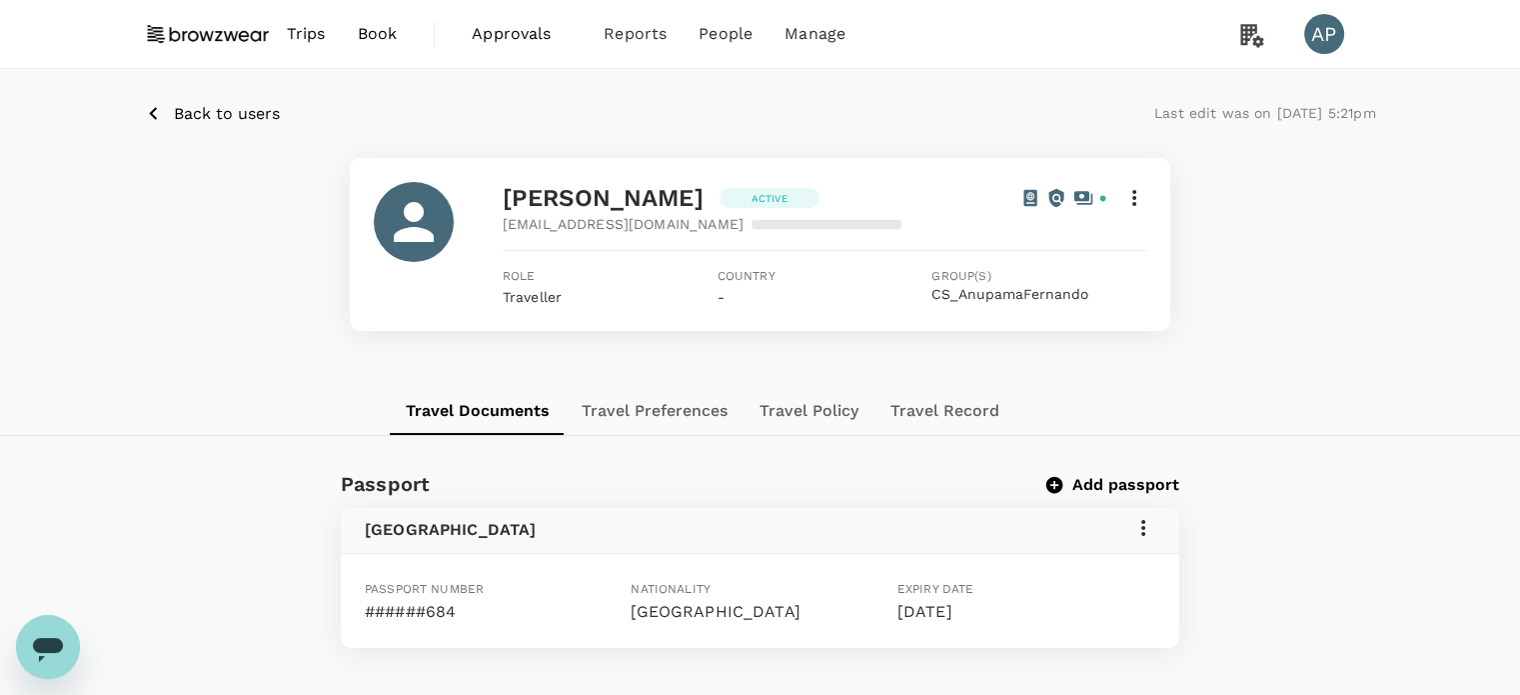
click at [1133, 194] on icon at bounding box center [1134, 198] width 24 height 24
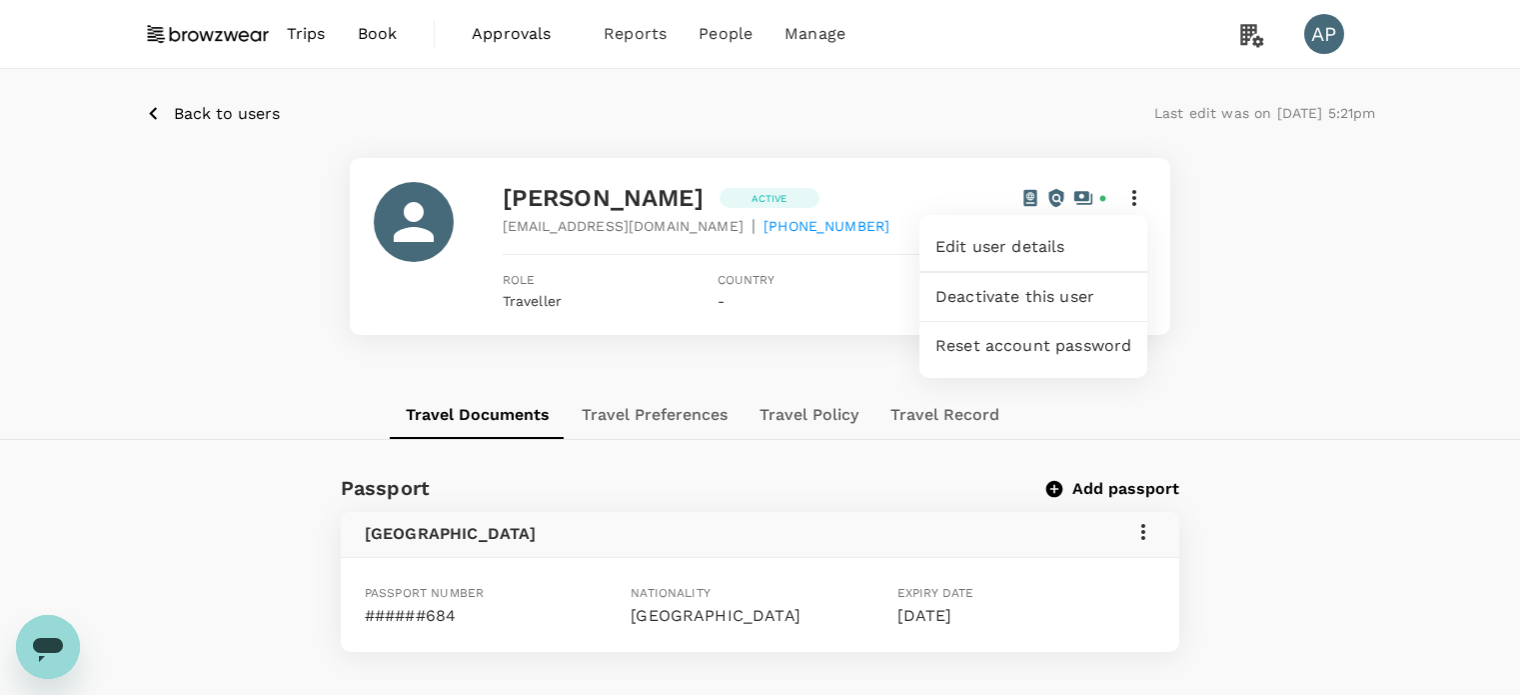
click at [968, 249] on span "Edit user details" at bounding box center [1034, 247] width 196 height 24
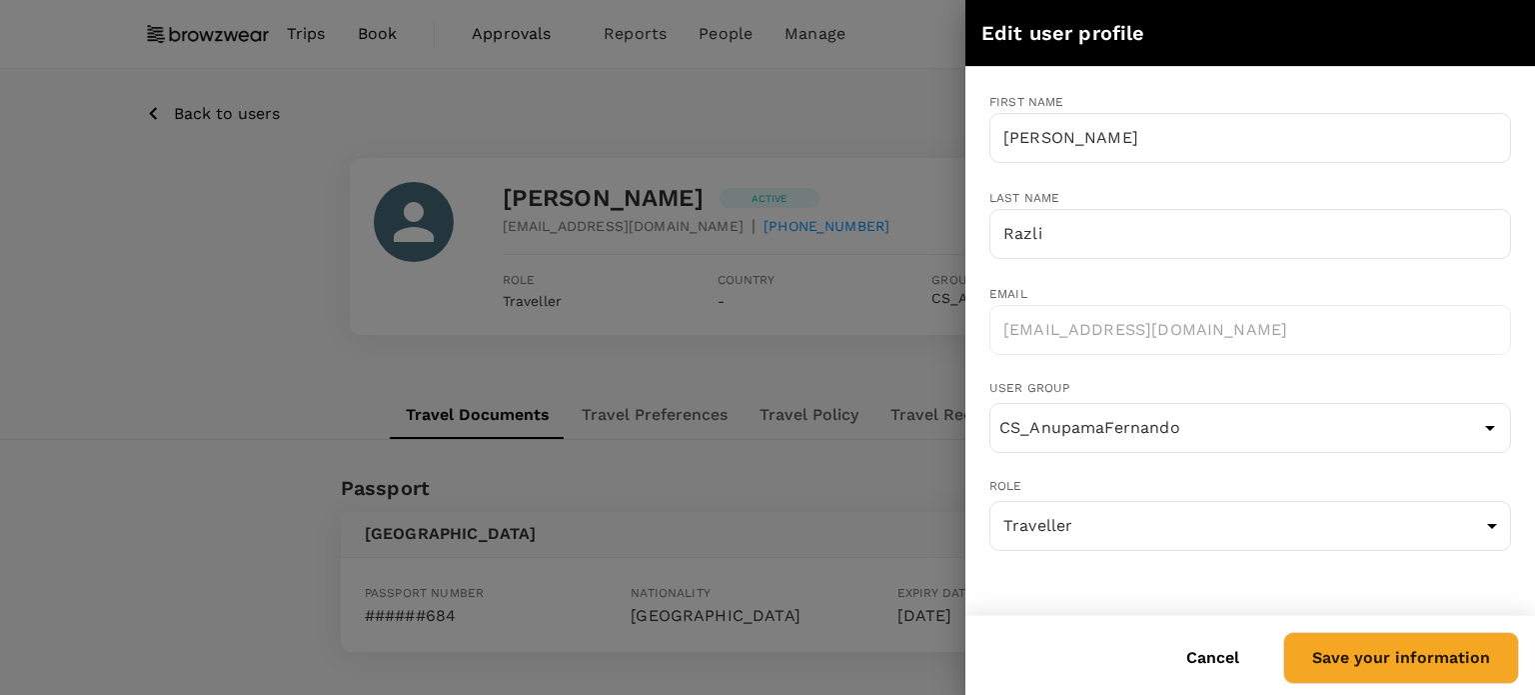
click at [1218, 667] on button "Cancel" at bounding box center [1212, 658] width 109 height 50
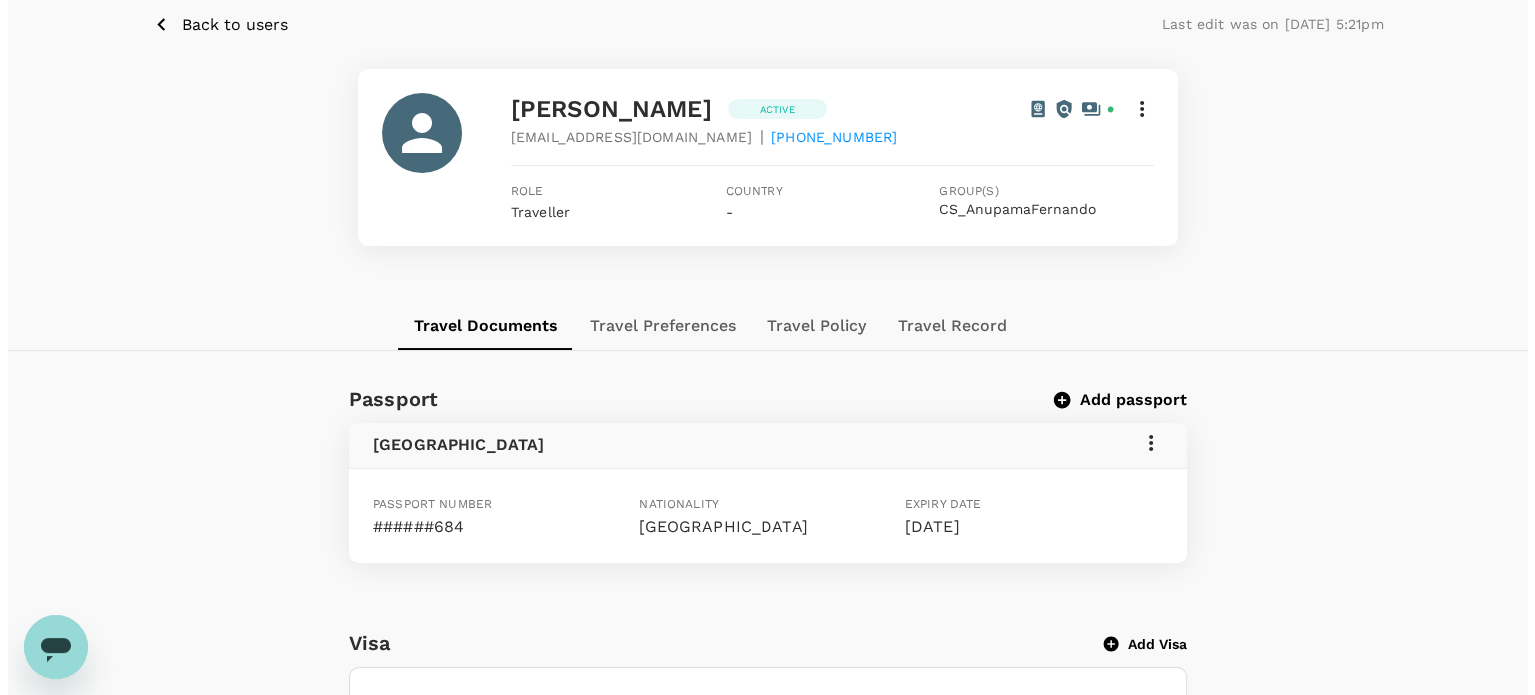
scroll to position [300, 0]
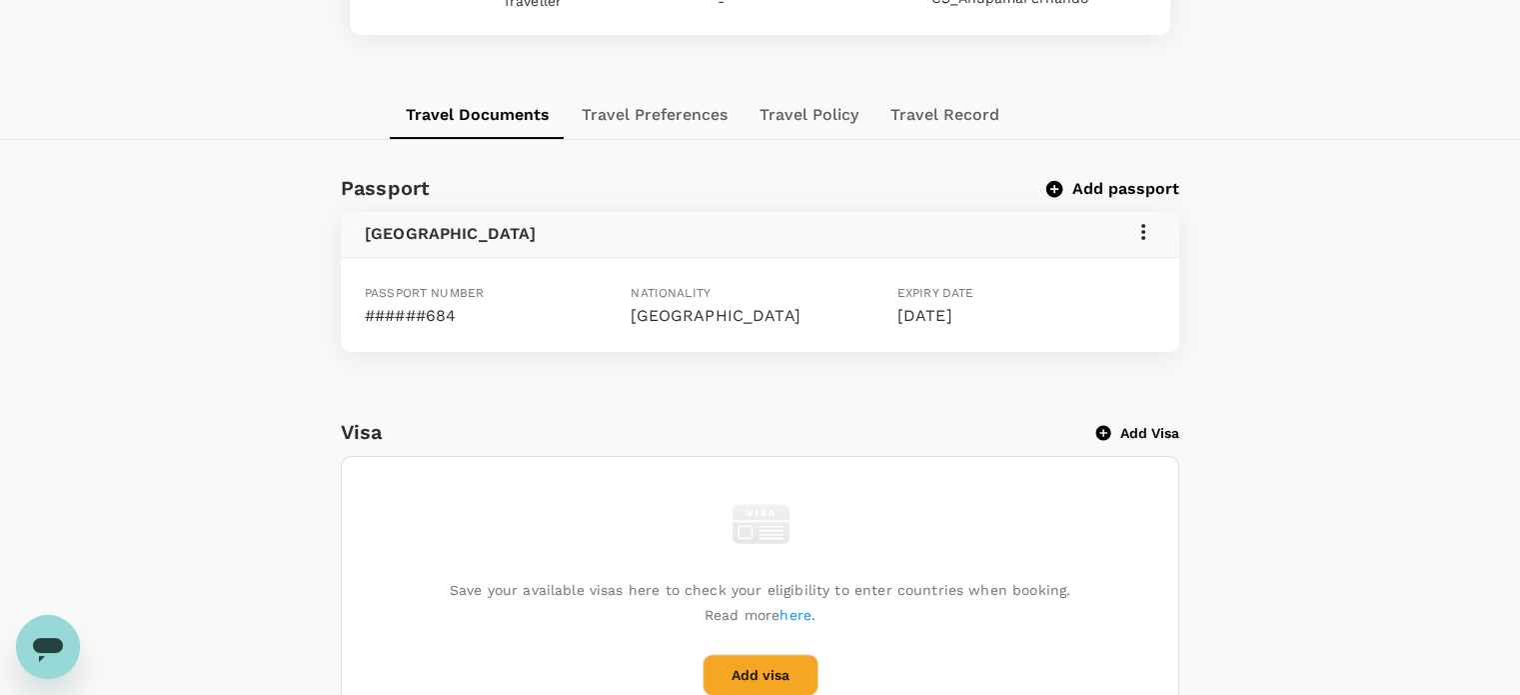
click at [1146, 234] on icon at bounding box center [1143, 232] width 24 height 24
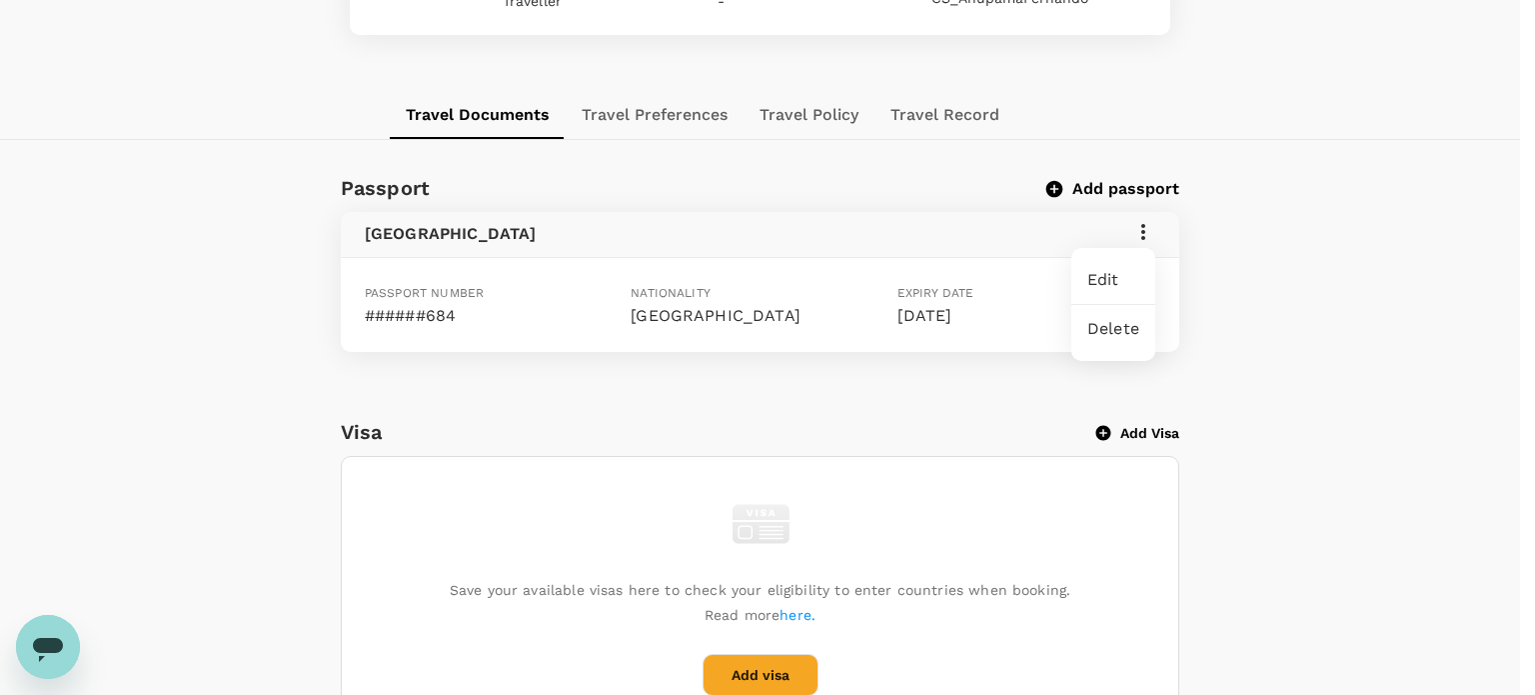
click at [1107, 285] on span "Edit" at bounding box center [1113, 280] width 52 height 24
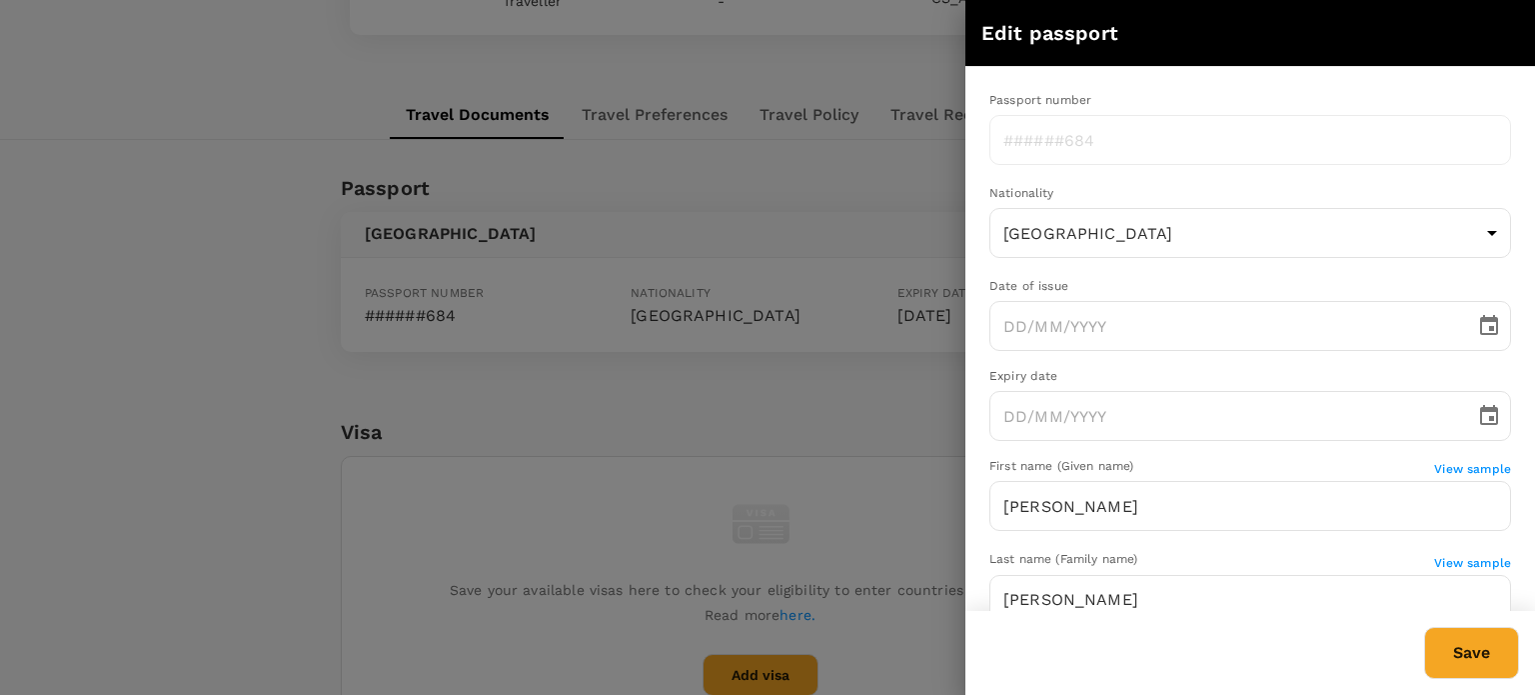
radio input "true"
type input "[DATE]"
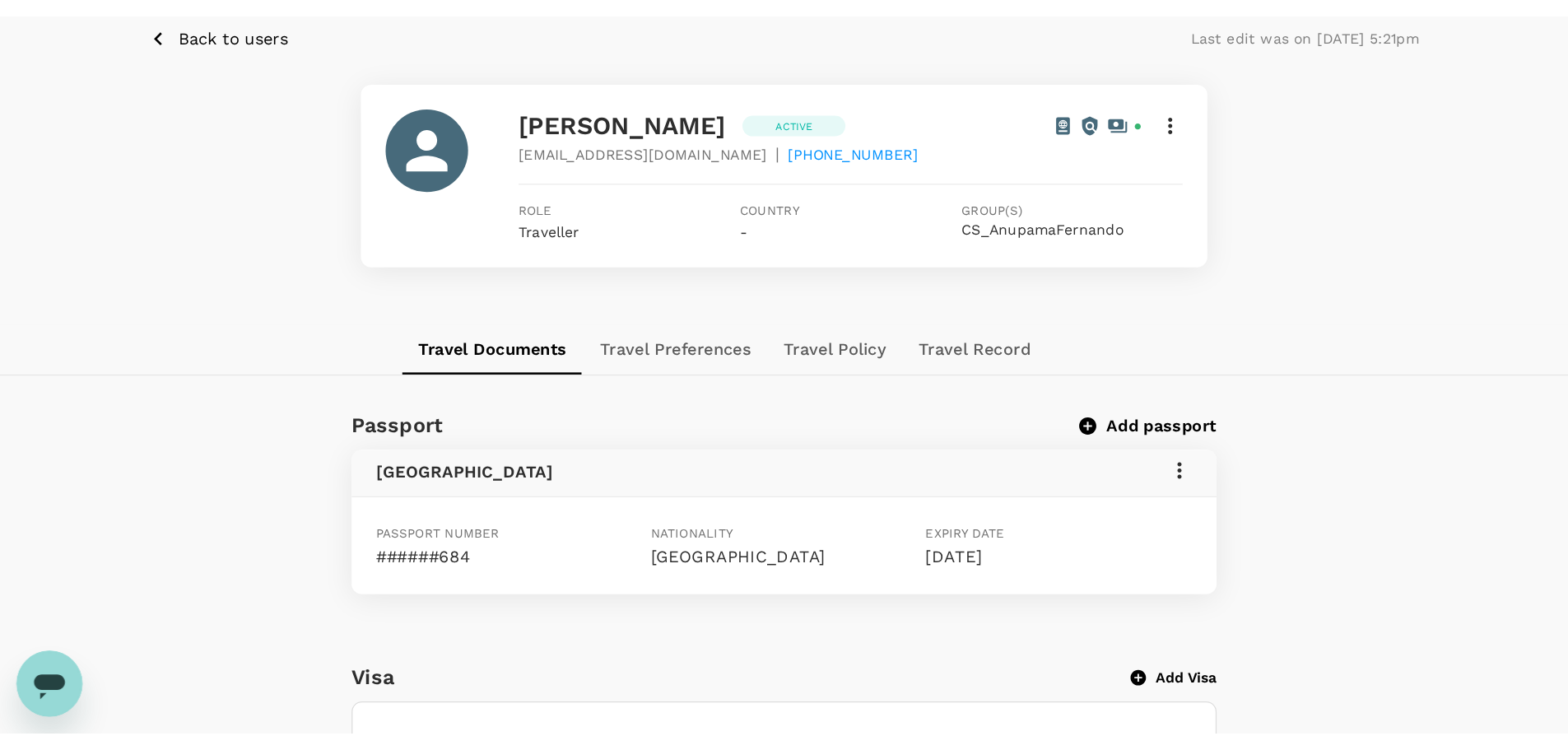
scroll to position [0, 0]
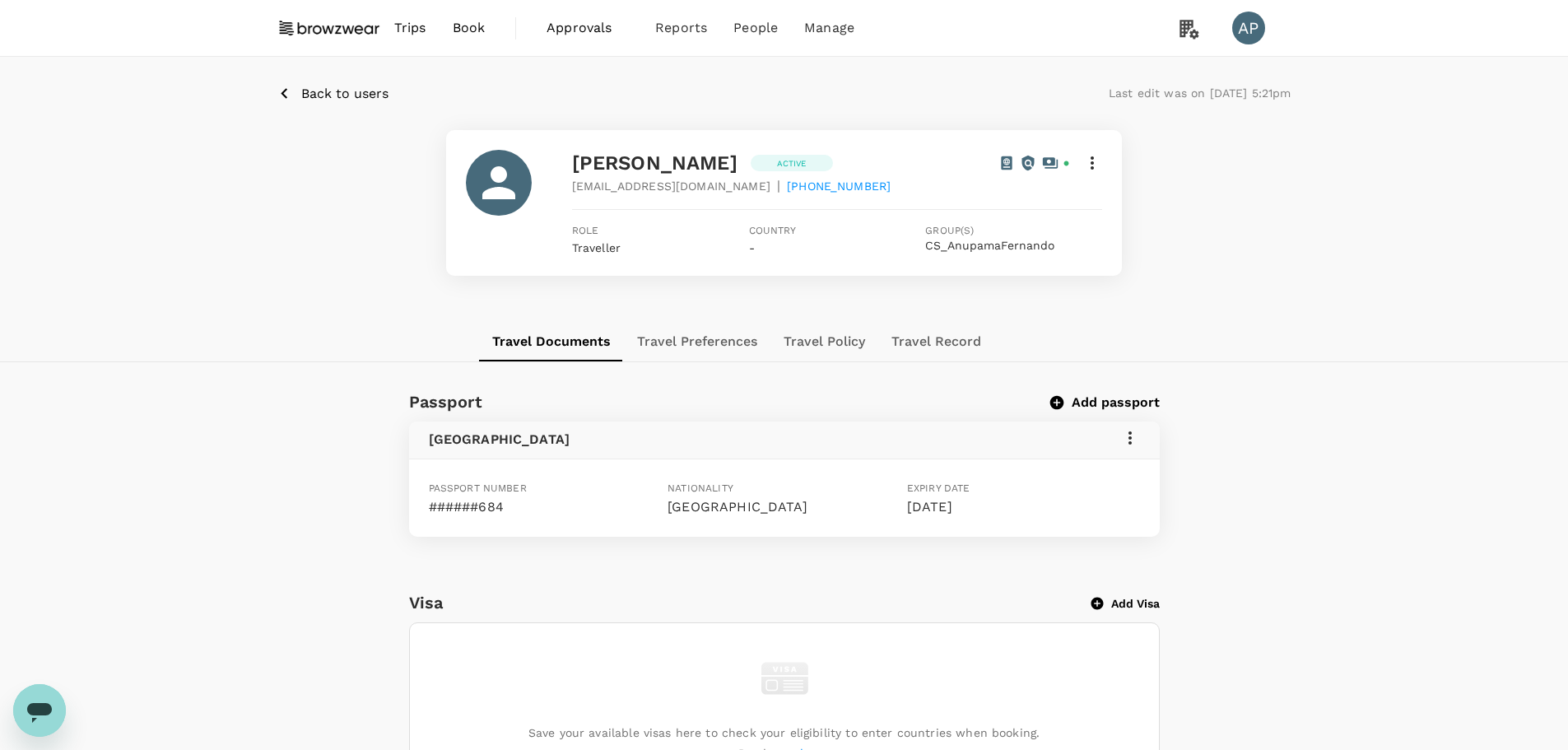
click at [466, 27] on span "Book" at bounding box center [469, 28] width 33 height 20
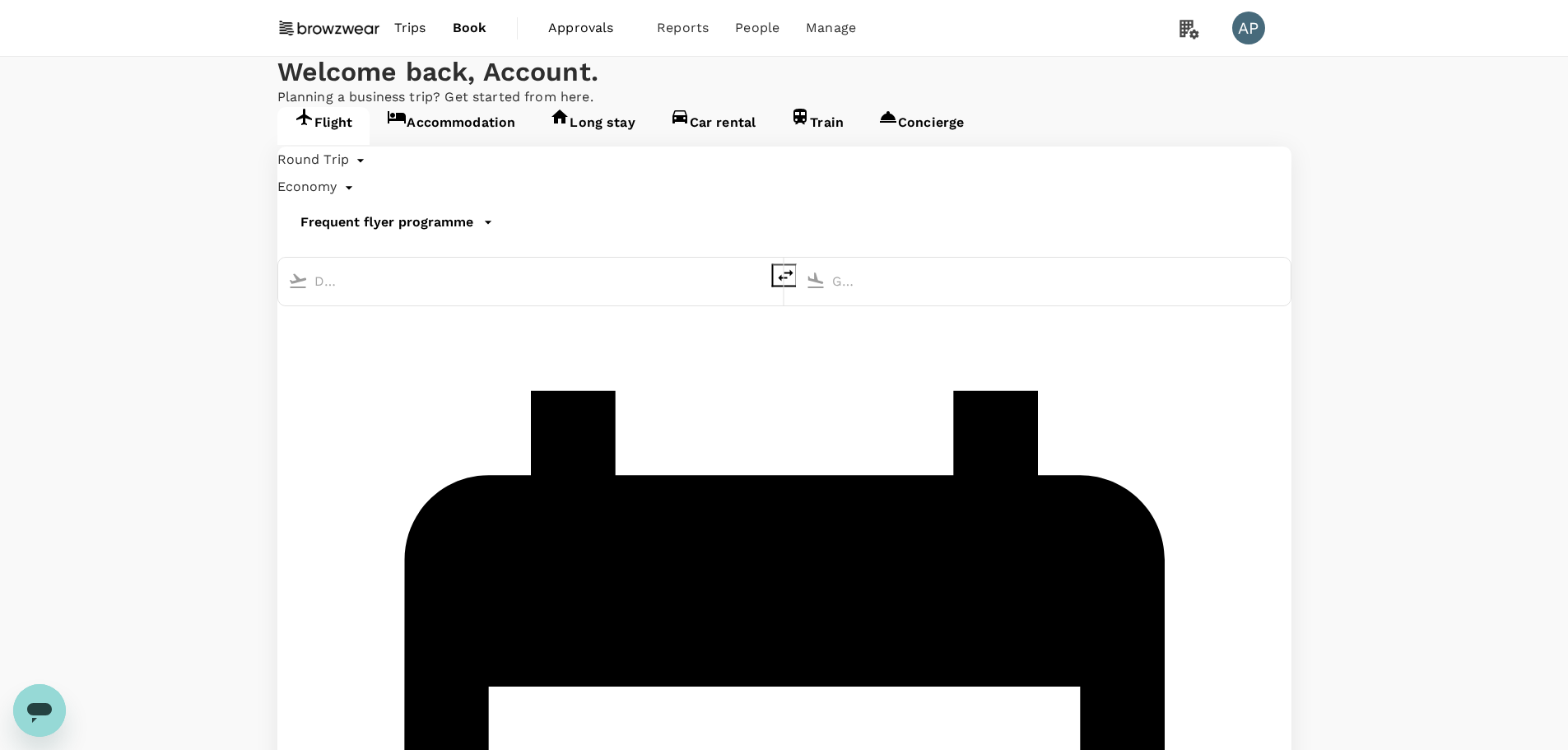
click at [343, 294] on input "text" at bounding box center [329, 281] width 28 height 26
type input "Penang Intl (PEN)"
type input "Singapore Changi (SIN)"
type input "Penang Intl (PEN)"
type input "Singapore Changi (SIN)"
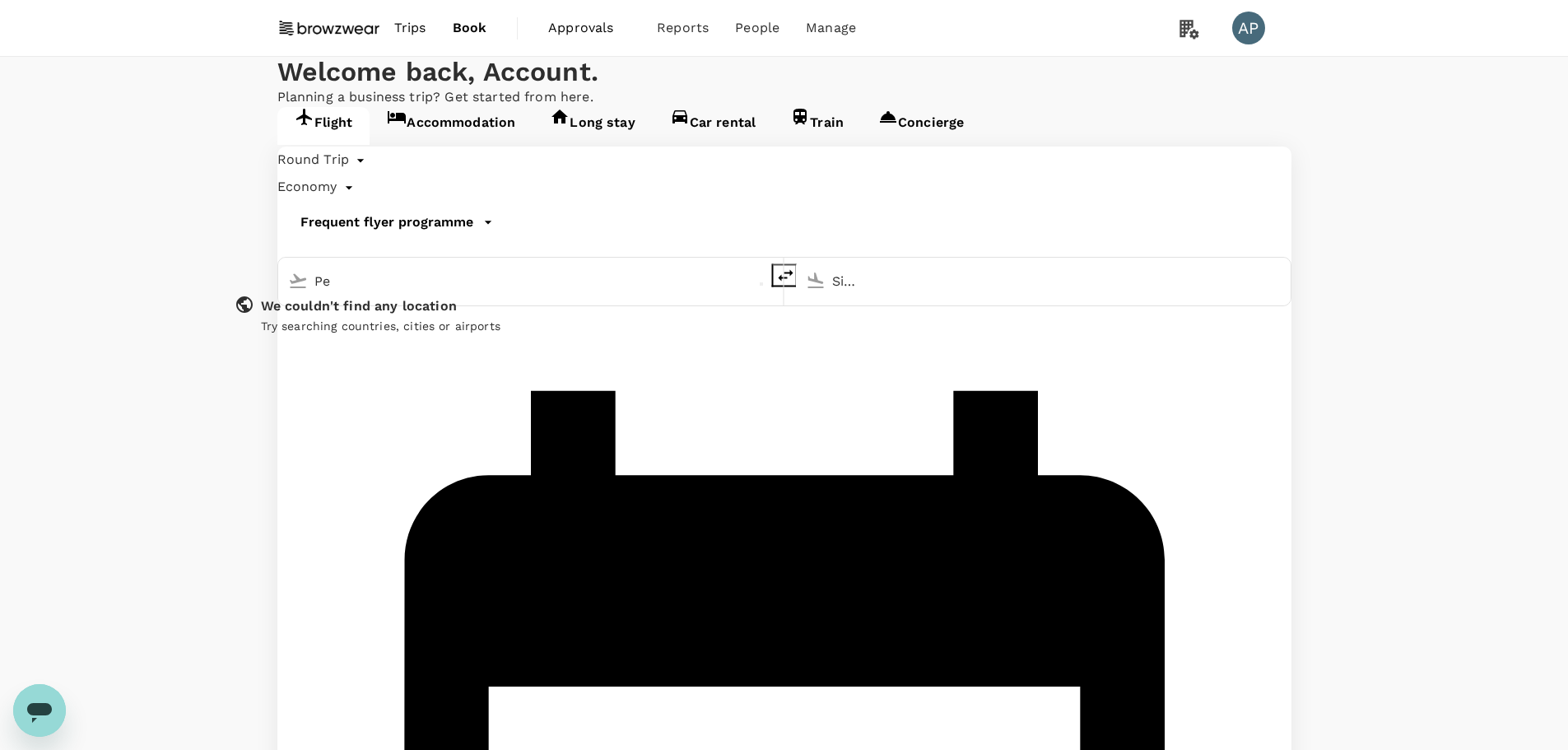
type input "P"
click at [776, 286] on icon "delete" at bounding box center [786, 276] width 20 height 20
type input "Singapore Changi (SIN)"
click at [833, 294] on input "Penang Intl (PEN)" at bounding box center [847, 281] width 28 height 26
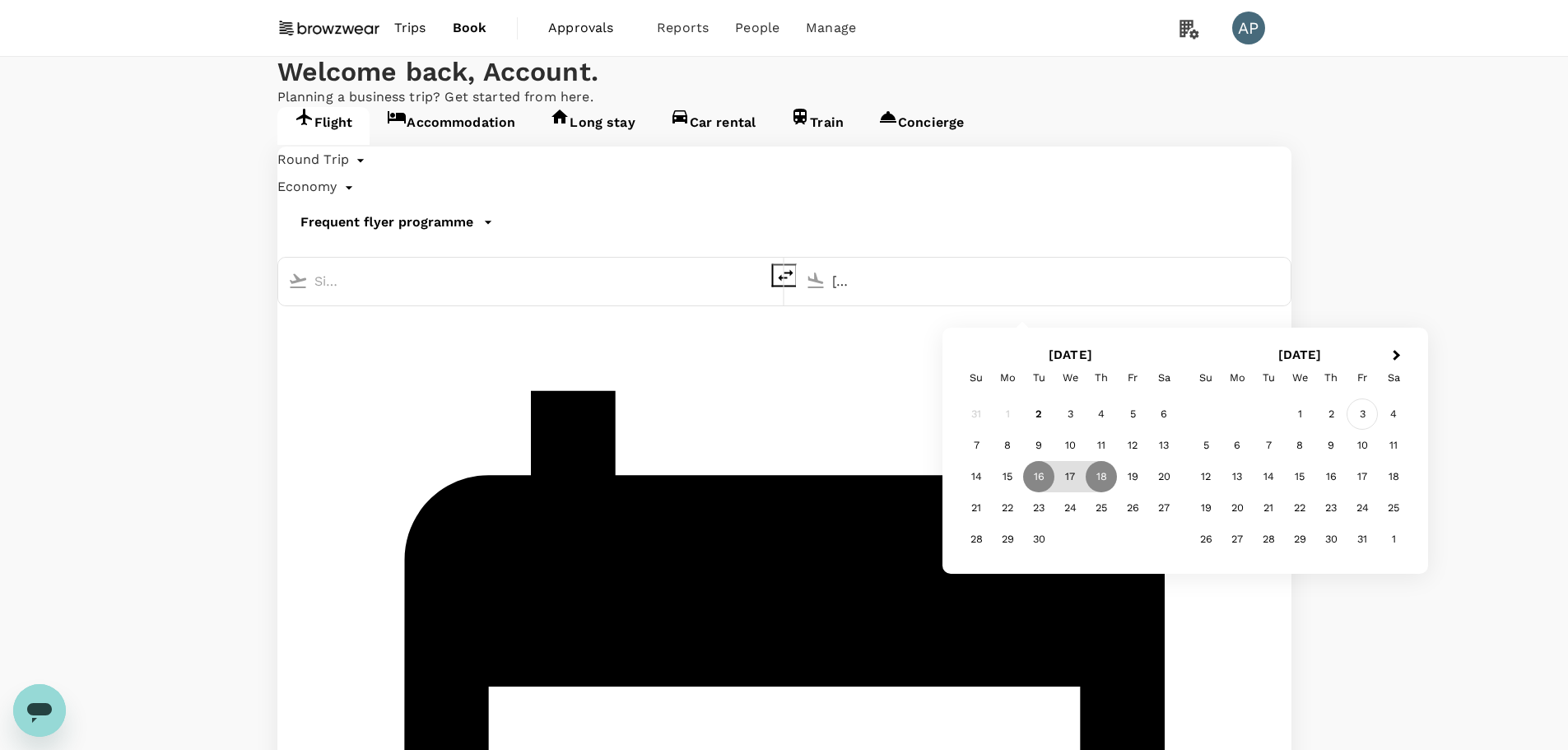
type input "[GEOGRAPHIC_DATA], [GEOGRAPHIC_DATA] (any)"
click at [1251, 417] on div "3" at bounding box center [1362, 414] width 31 height 31
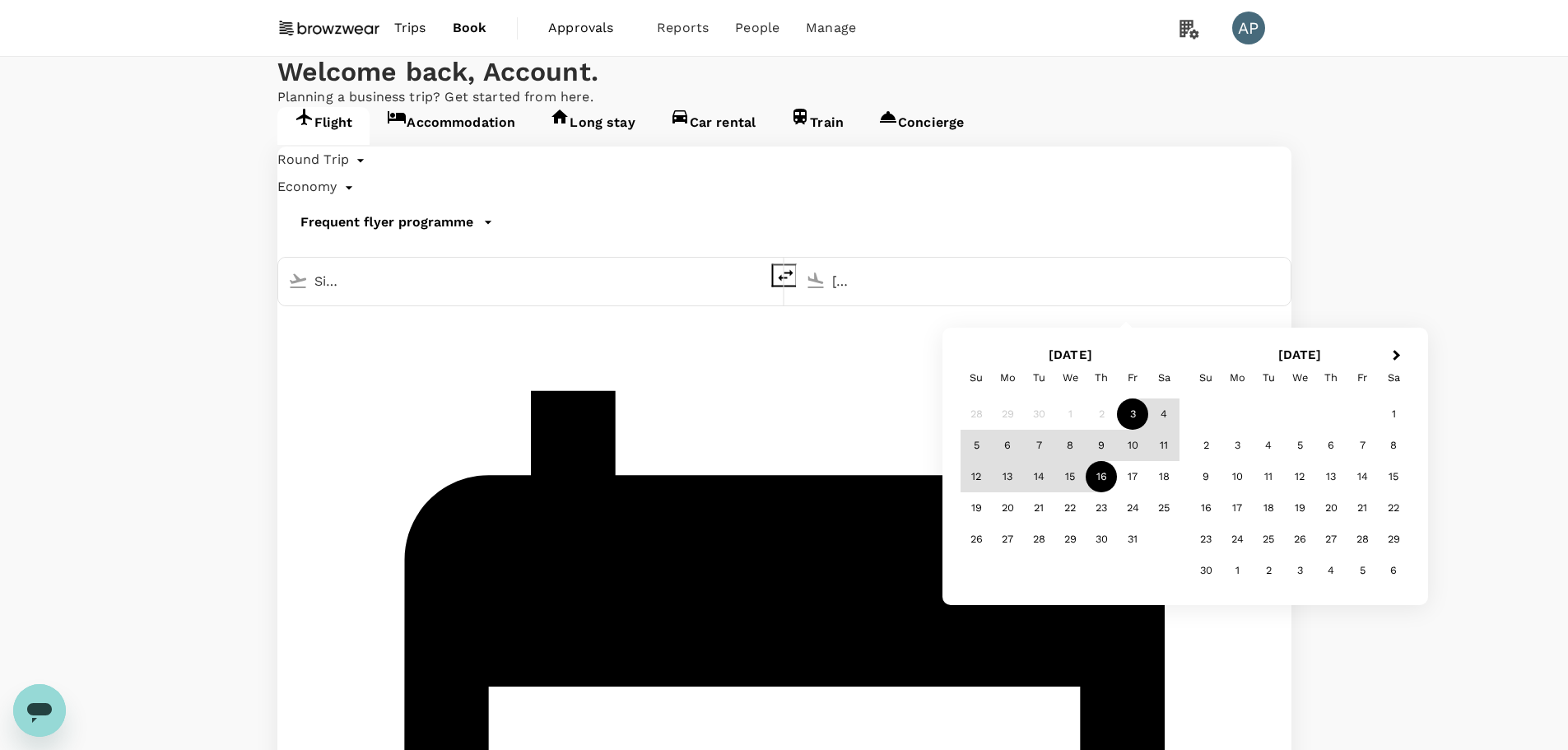
click at [1109, 469] on div "16" at bounding box center [1101, 477] width 31 height 31
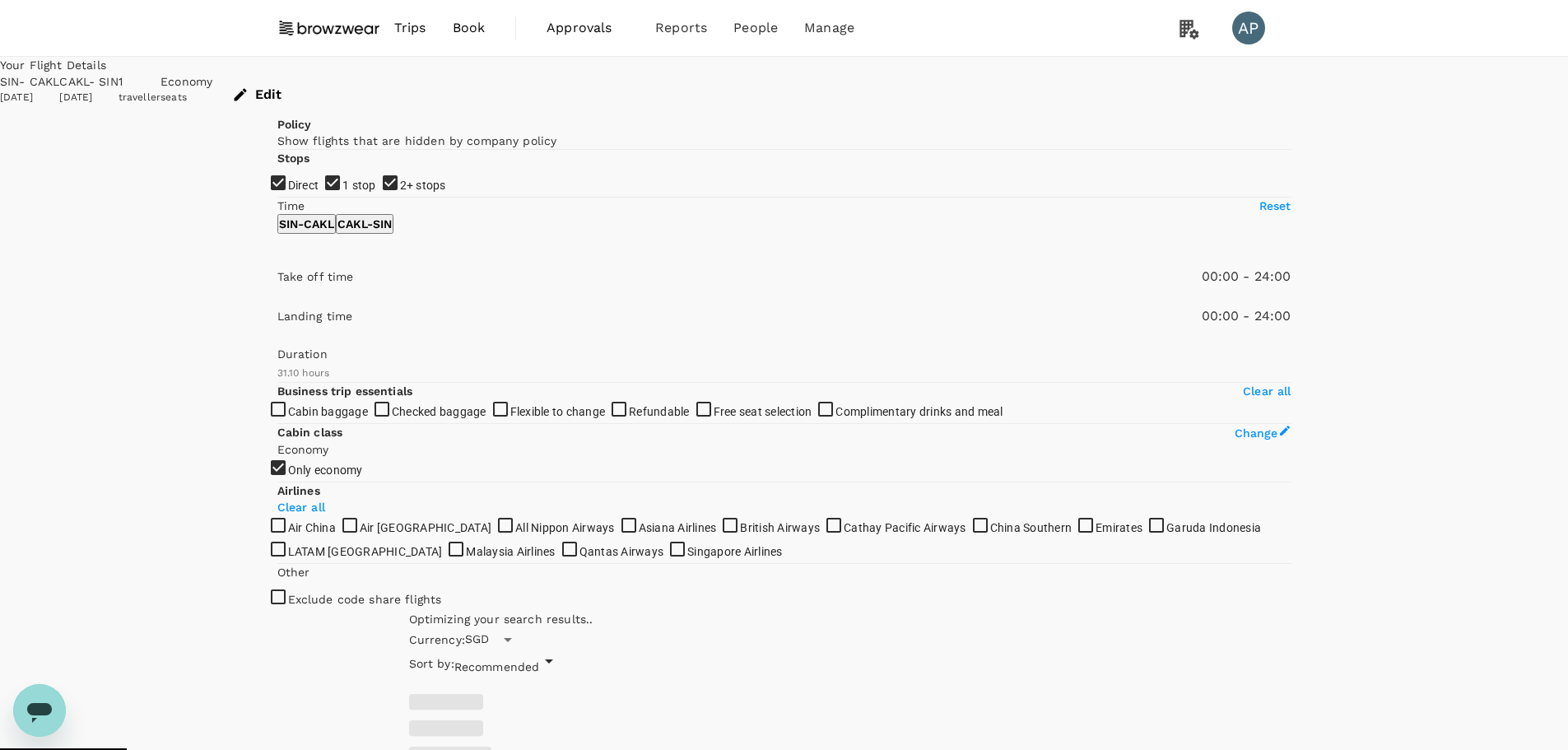
drag, startPoint x: 281, startPoint y: 302, endPoint x: 282, endPoint y: 311, distance: 9.1
click at [281, 302] on input "1 stop" at bounding box center [784, 375] width 1568 height 750
checkbox input "false"
drag, startPoint x: 283, startPoint y: 335, endPoint x: 271, endPoint y: 331, distance: 12.6
click at [283, 333] on input "2+ stops" at bounding box center [784, 375] width 1568 height 750
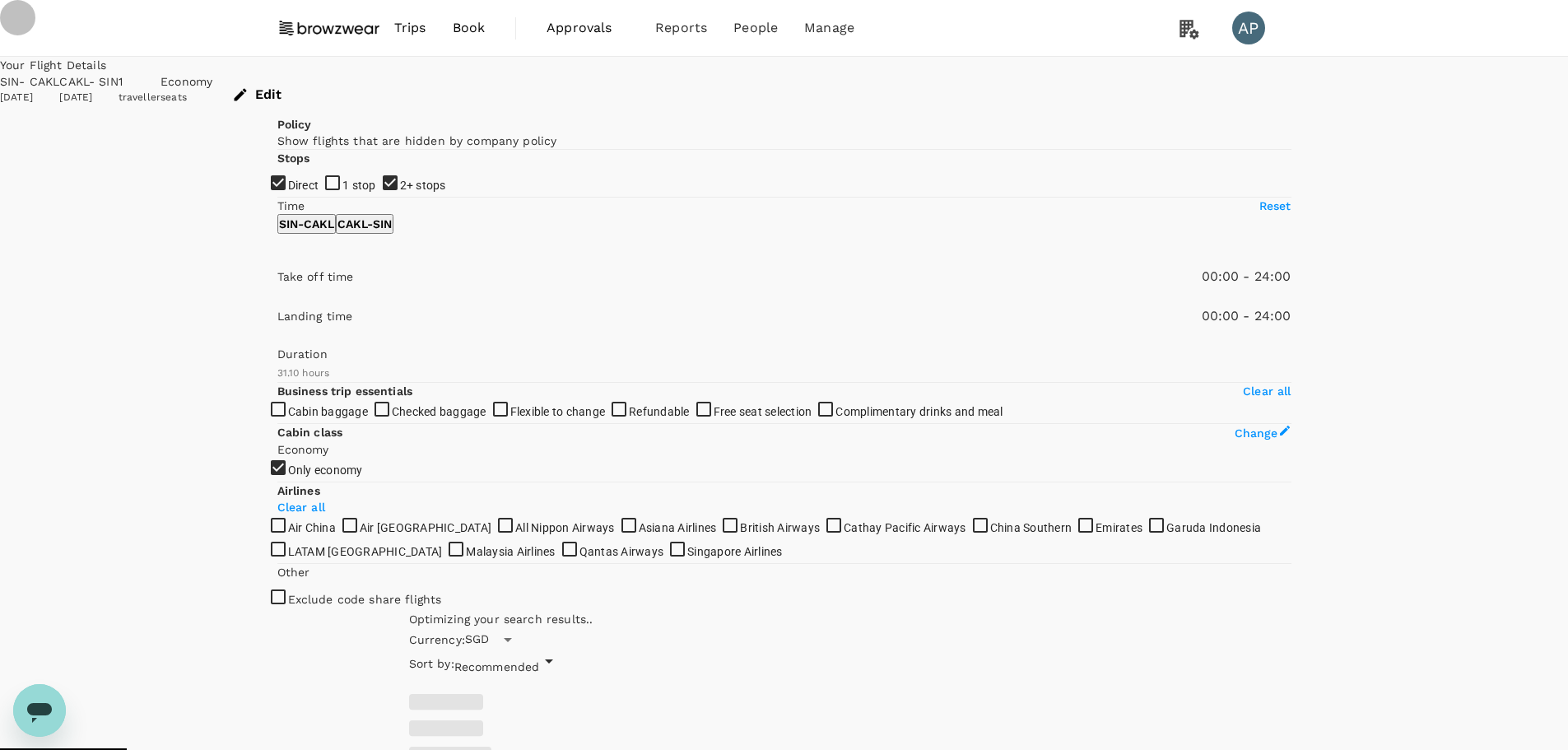
checkbox input "false"
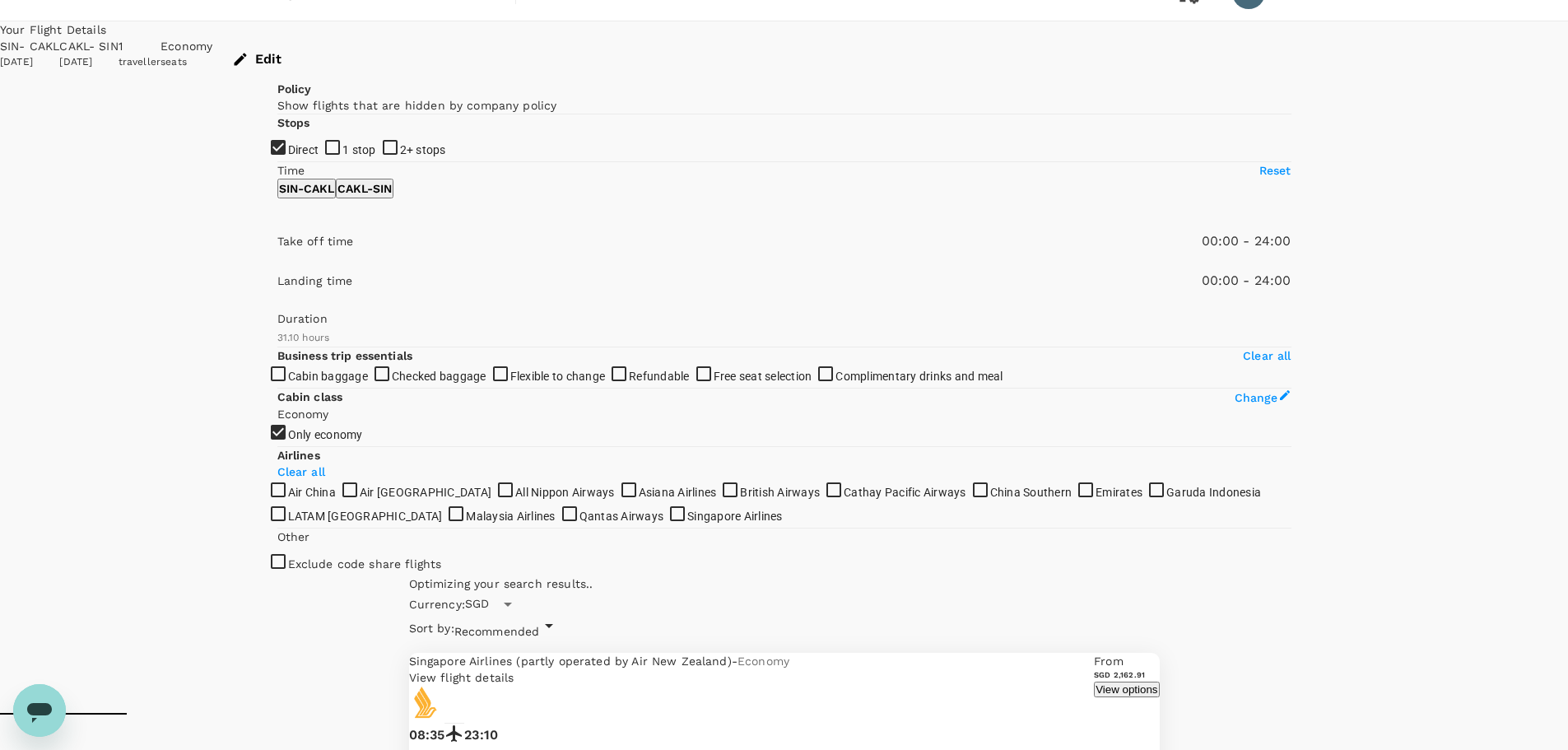
scroll to position [34, 0]
click at [292, 265] on input "1 stop" at bounding box center [784, 341] width 1568 height 750
checkbox input "true"
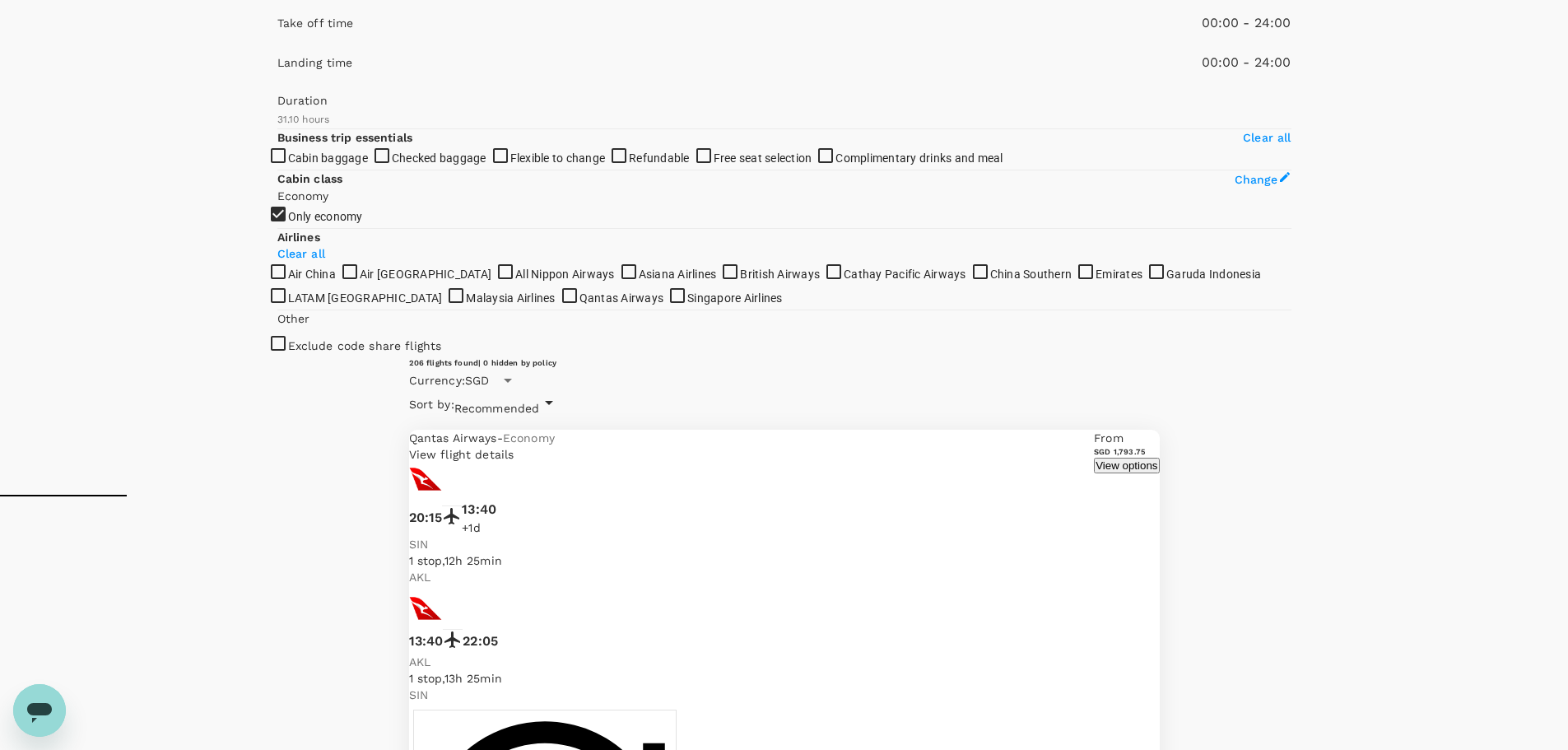
scroll to position [207, 0]
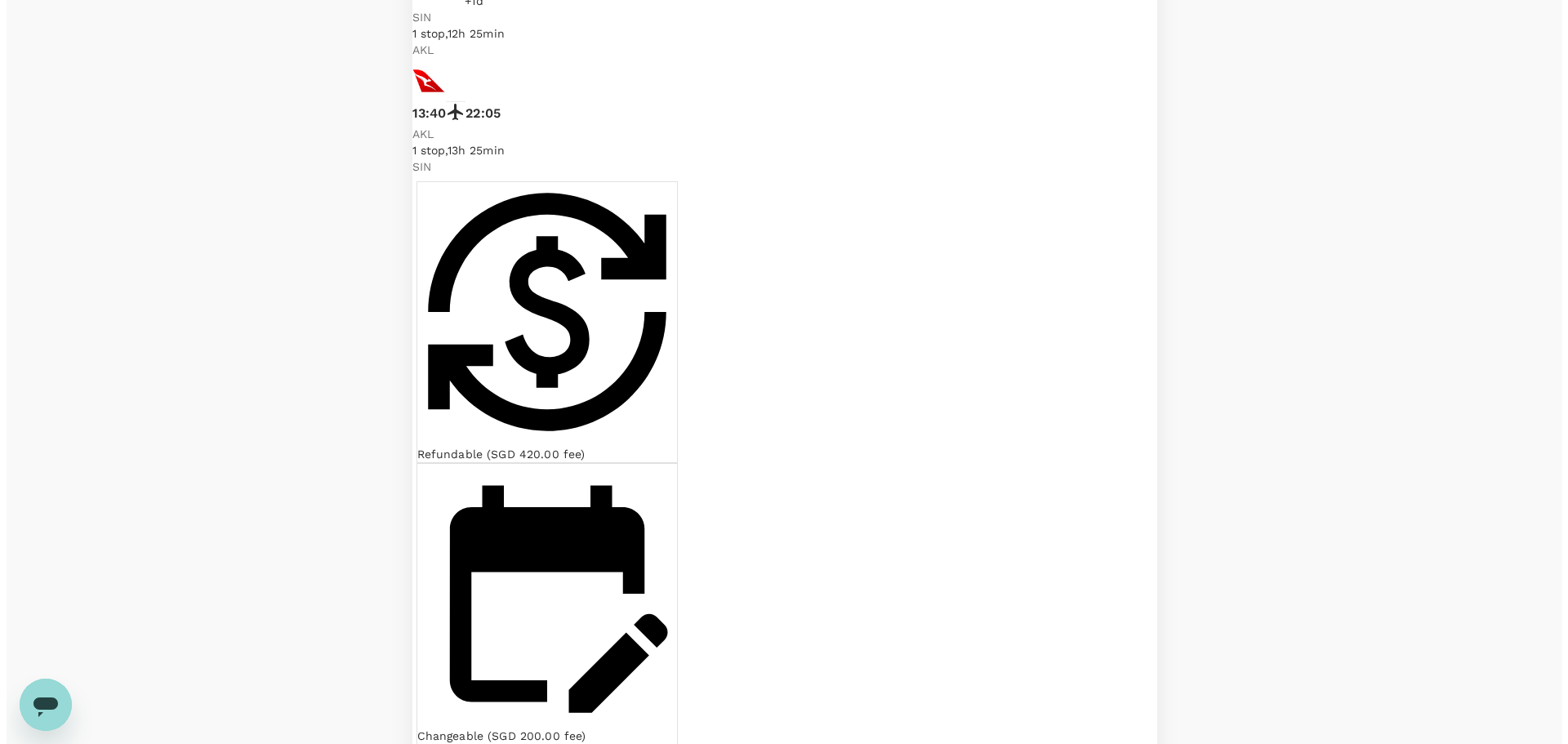
scroll to position [777, 0]
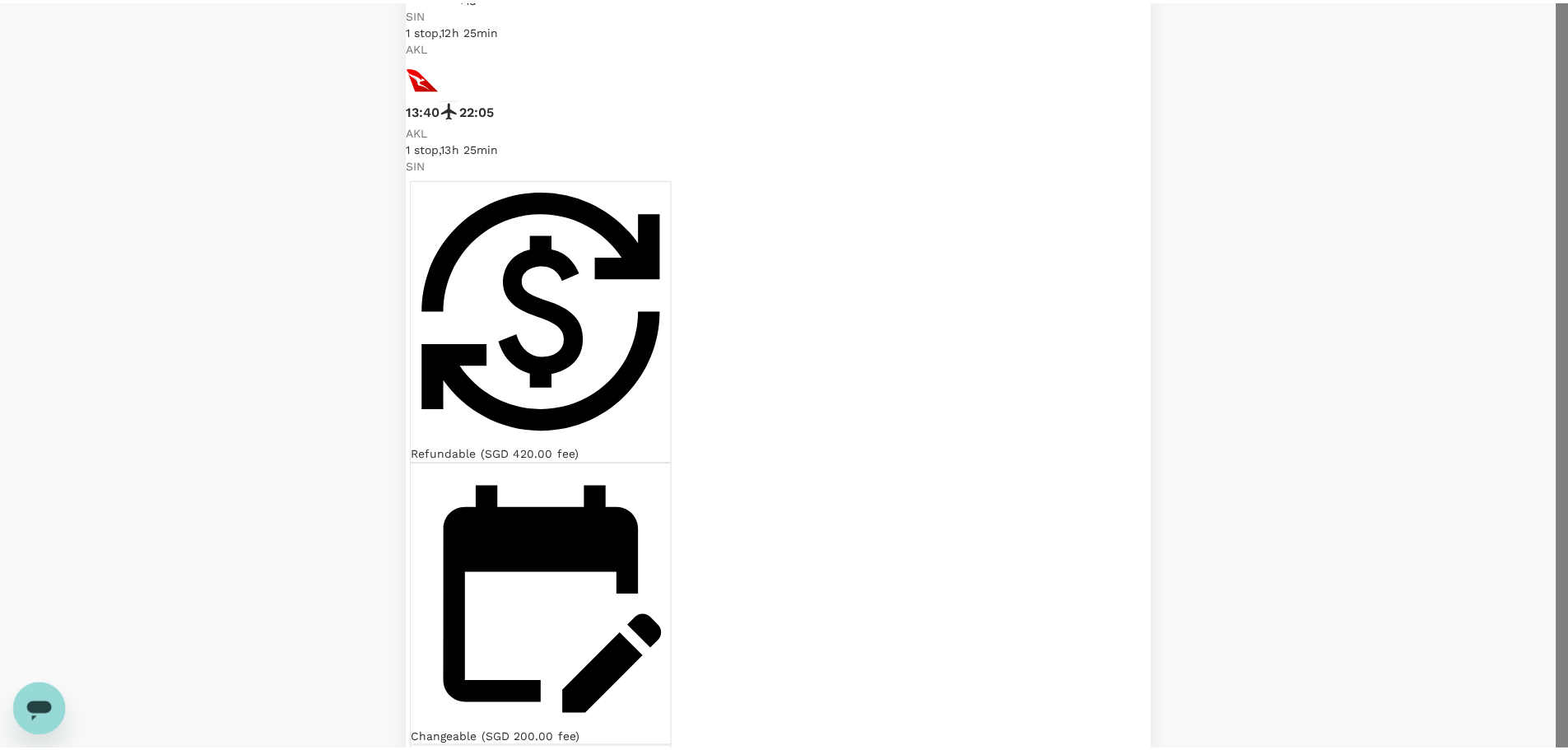
scroll to position [0, 0]
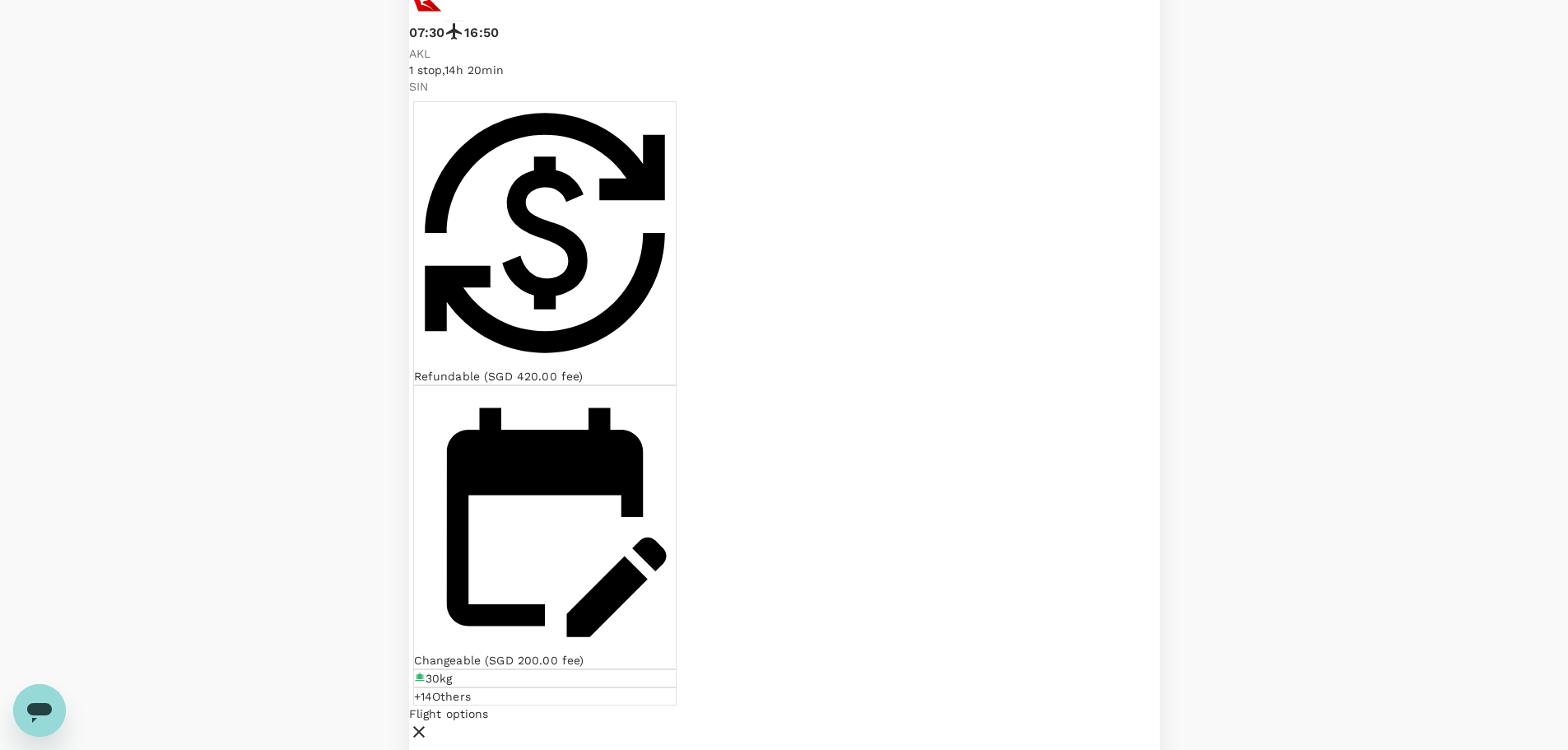
scroll to position [1771, 0]
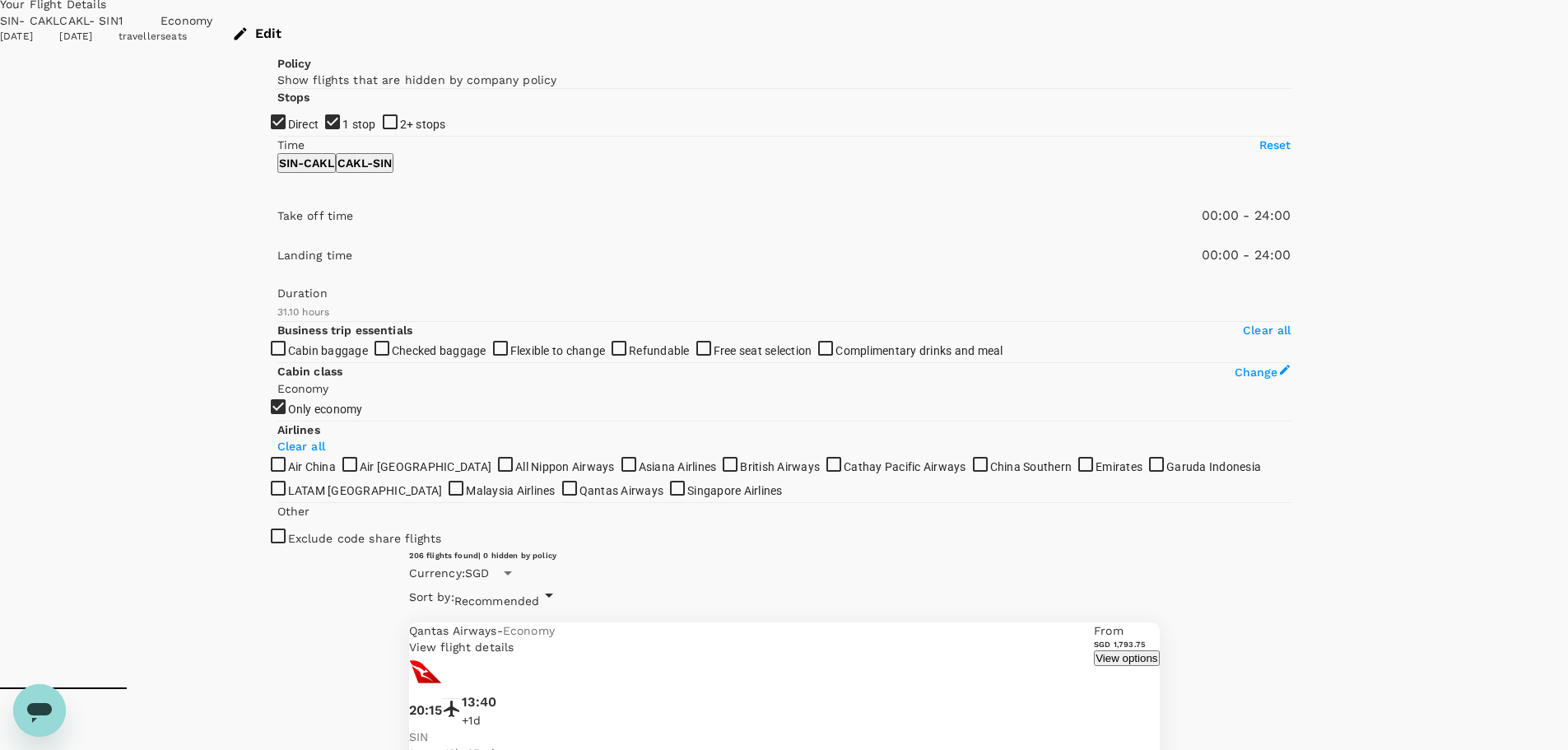
scroll to position [0, 0]
